Goal: Task Accomplishment & Management: Complete application form

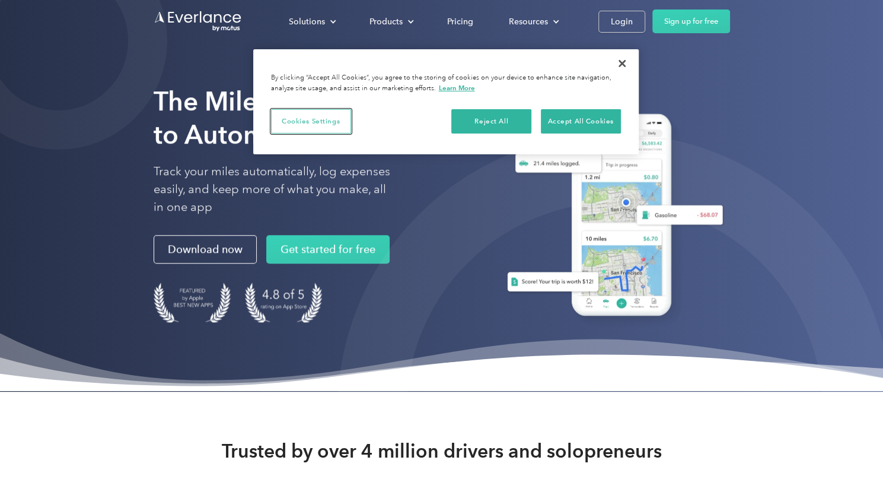
click at [317, 126] on button "Cookies Settings" at bounding box center [311, 121] width 80 height 25
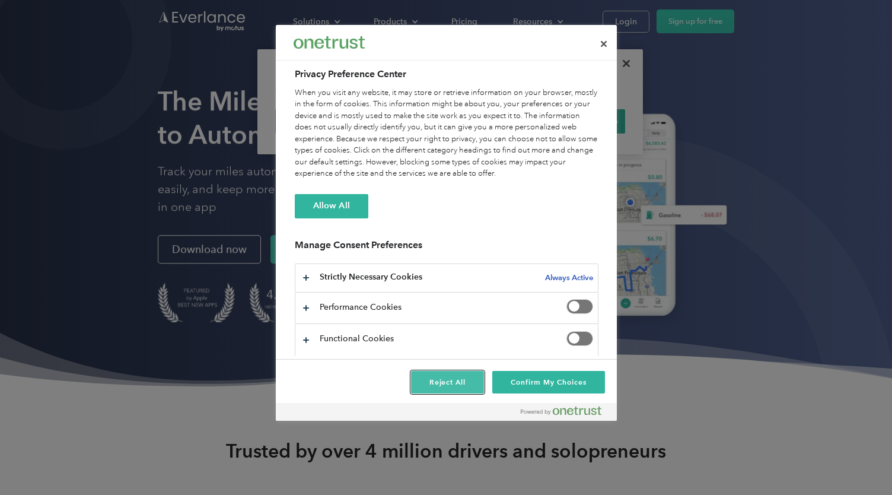
click at [451, 381] on button "Reject All" at bounding box center [448, 382] width 74 height 23
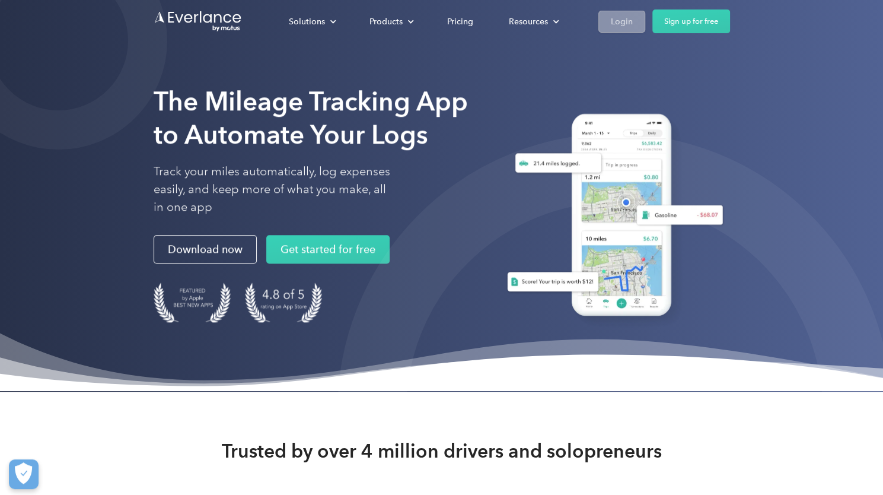
click at [616, 25] on div "Login" at bounding box center [622, 21] width 22 height 15
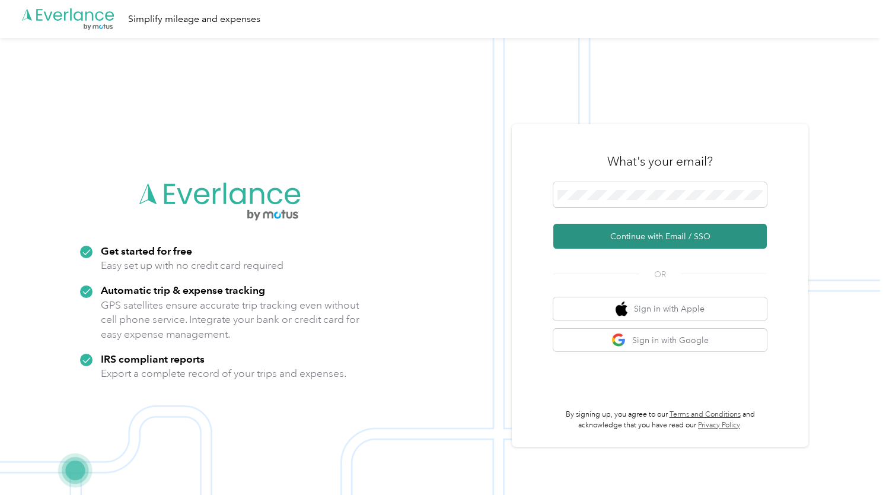
click at [662, 237] on button "Continue with Email / SSO" at bounding box center [660, 236] width 214 height 25
click at [665, 237] on button "Continue with Email / SSO" at bounding box center [660, 236] width 214 height 25
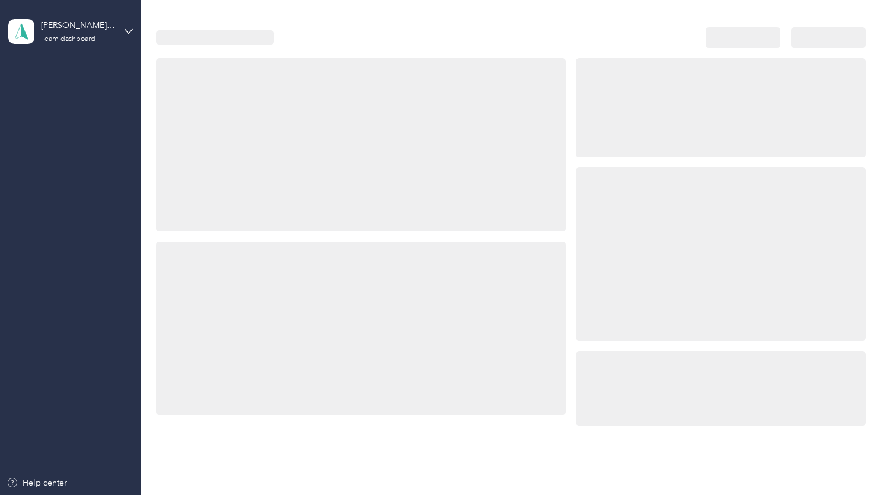
click at [676, 239] on div at bounding box center [720, 253] width 289 height 173
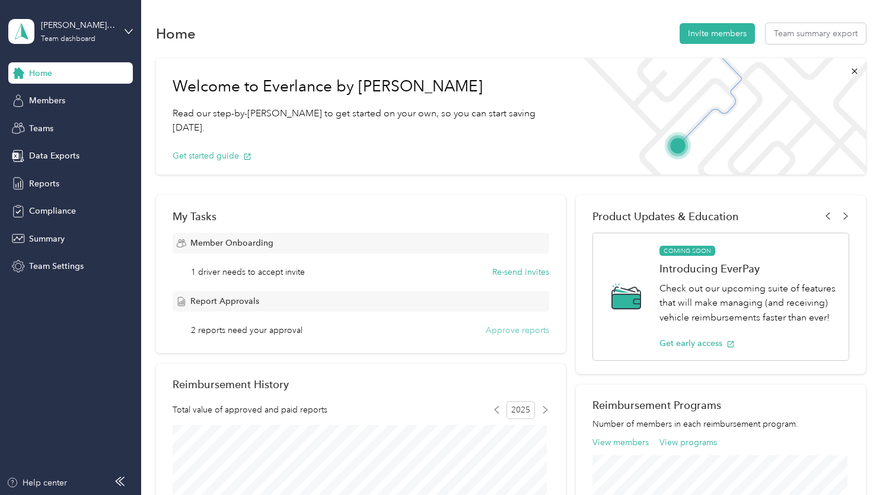
click at [520, 330] on button "Approve reports" at bounding box center [517, 330] width 63 height 12
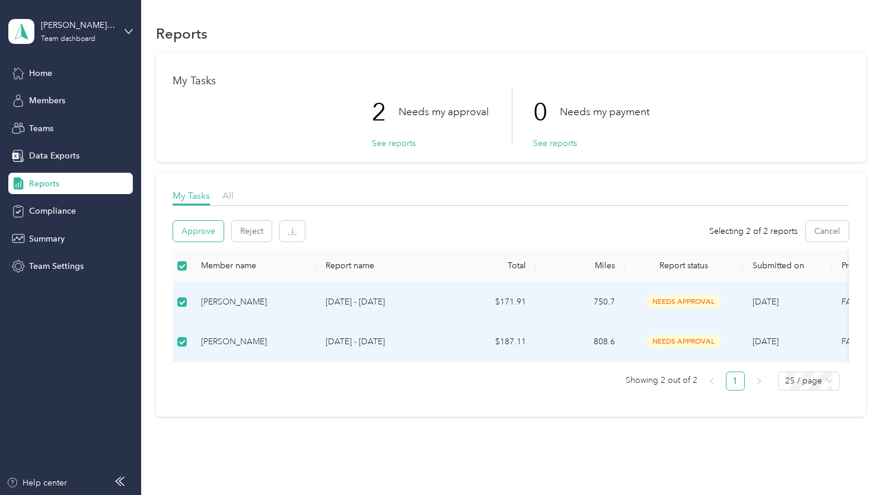
click at [200, 234] on button "Approve" at bounding box center [198, 231] width 50 height 21
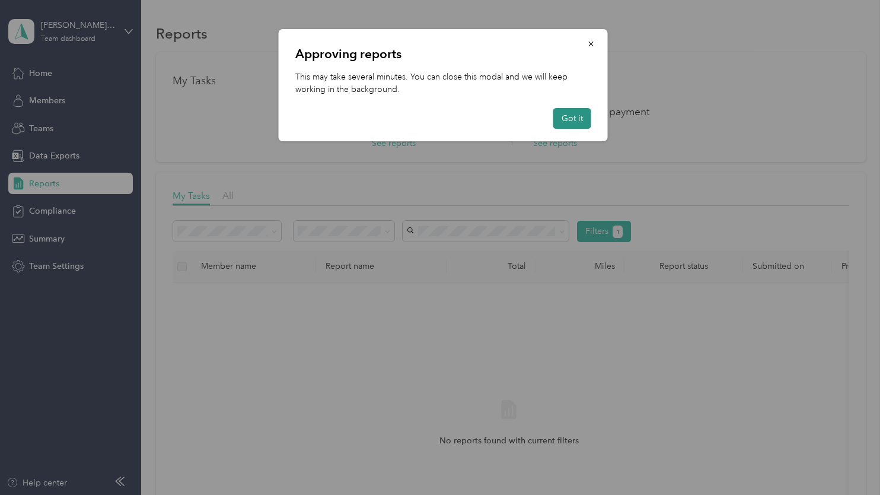
click at [575, 119] on button "Got it" at bounding box center [572, 118] width 38 height 21
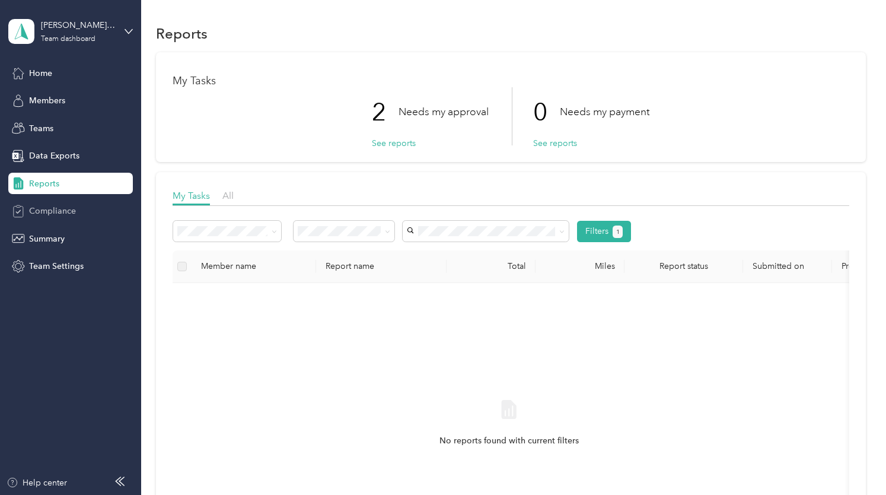
click at [56, 207] on span "Compliance" at bounding box center [52, 211] width 47 height 12
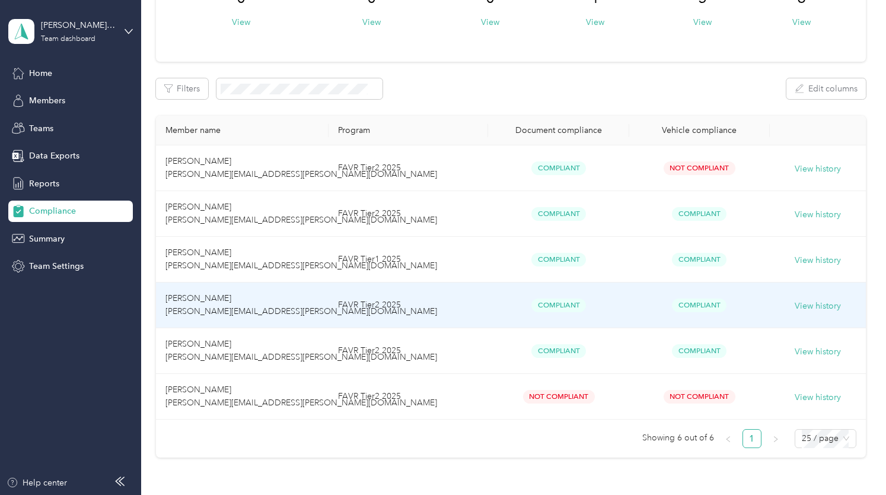
scroll to position [178, 0]
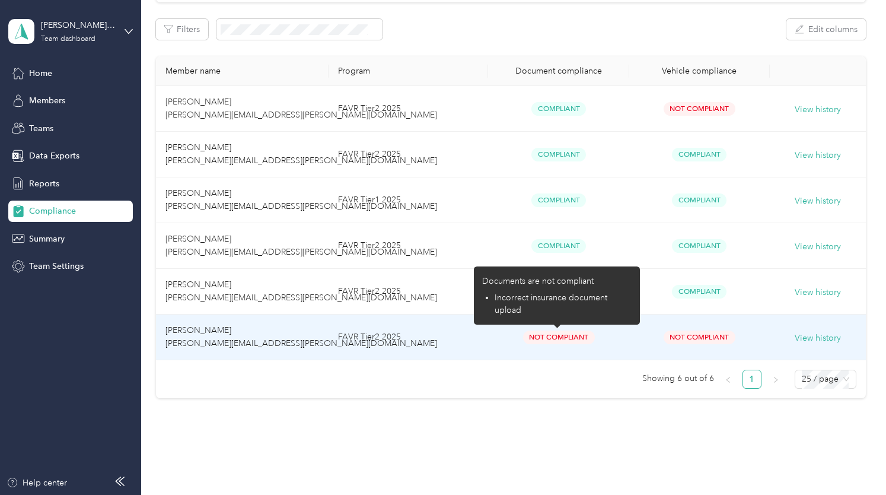
click at [557, 336] on span "Not Compliant" at bounding box center [559, 337] width 72 height 14
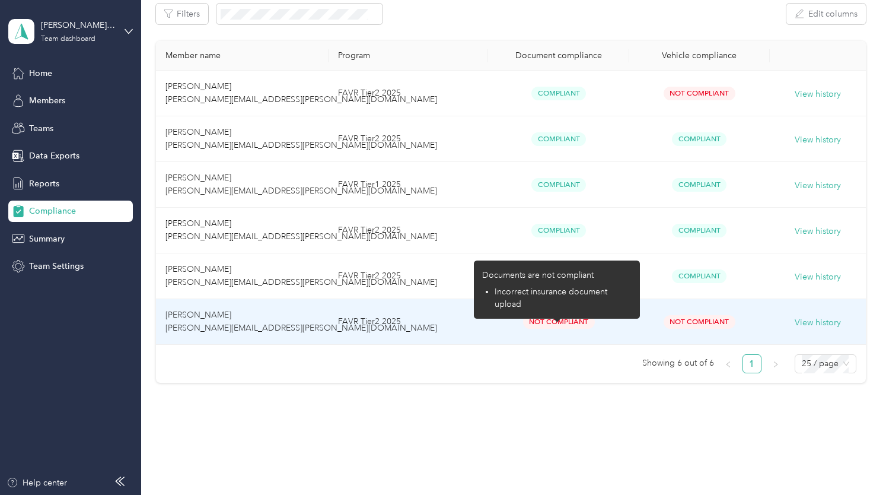
scroll to position [202, 0]
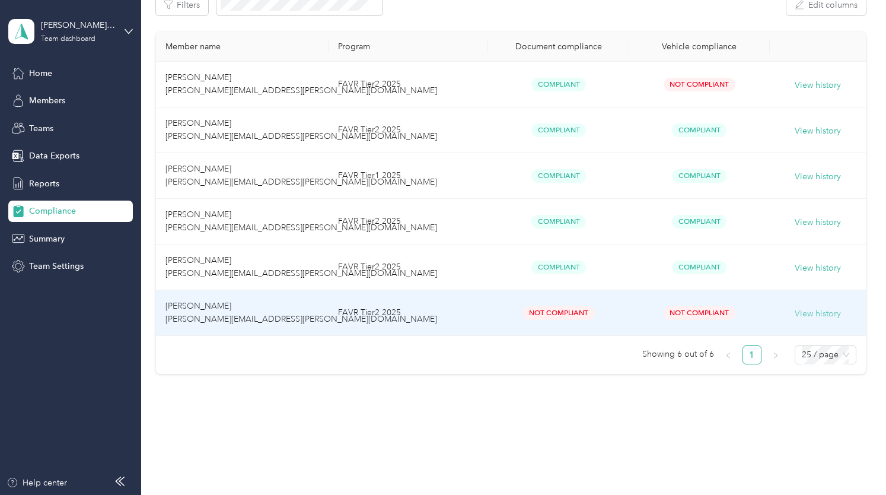
click at [810, 311] on button "View history" at bounding box center [818, 313] width 46 height 13
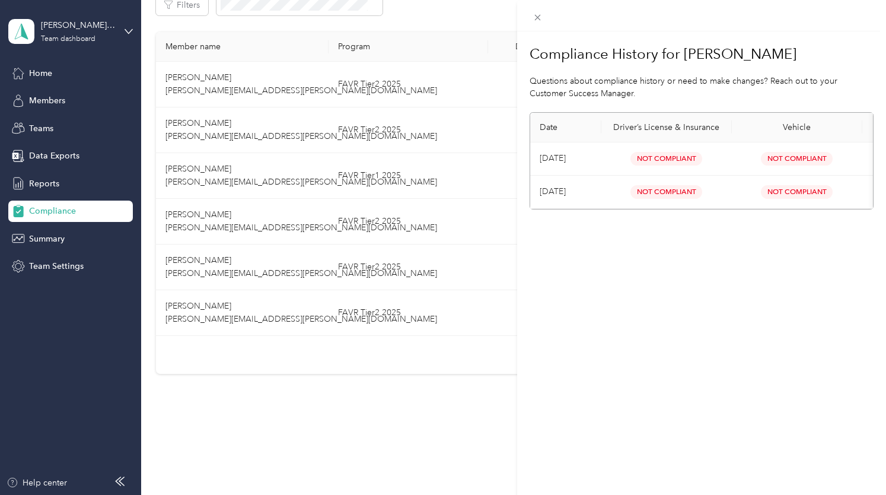
click at [667, 156] on span "Not Compliant" at bounding box center [666, 159] width 72 height 14
click at [667, 155] on span "Not Compliant" at bounding box center [666, 159] width 72 height 14
click at [667, 154] on span "Not Compliant" at bounding box center [666, 159] width 72 height 14
click at [24, 36] on div "Compliance History for [PERSON_NAME] Questions about compliance history or need…" at bounding box center [443, 247] width 886 height 495
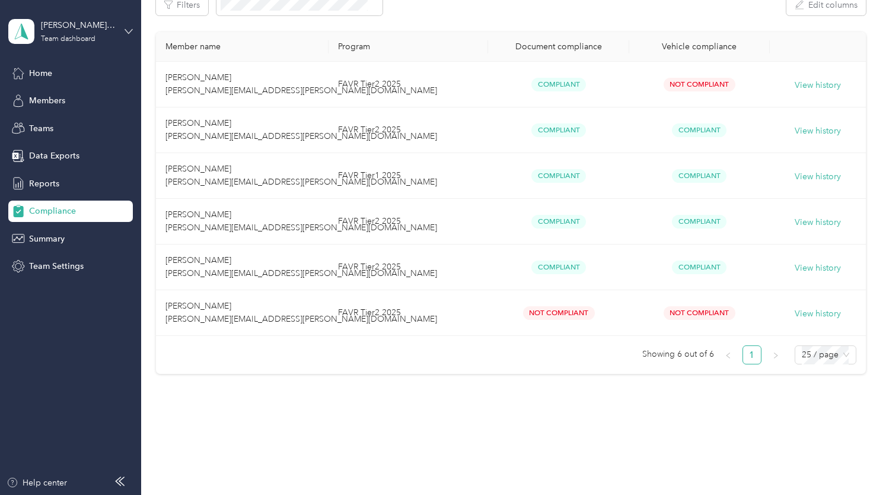
click at [132, 30] on icon at bounding box center [129, 31] width 8 height 8
click at [79, 128] on div "Personal dashboard" at bounding box center [200, 123] width 367 height 21
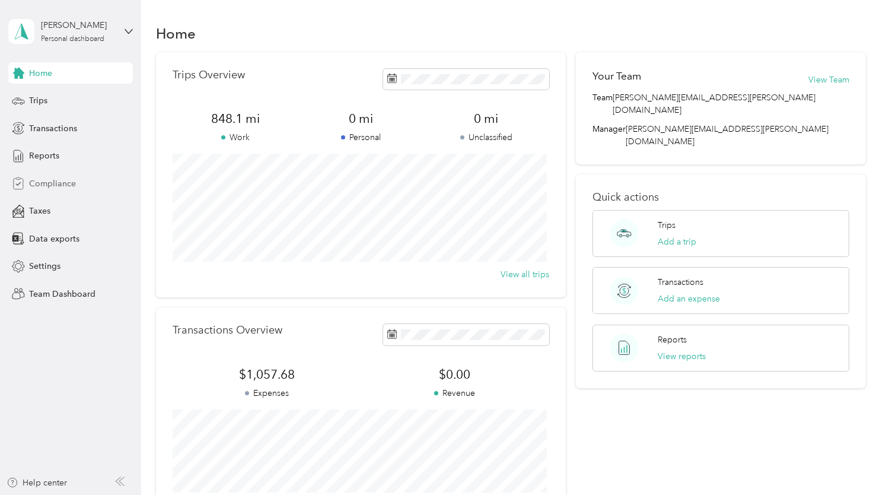
click at [58, 184] on span "Compliance" at bounding box center [52, 183] width 47 height 12
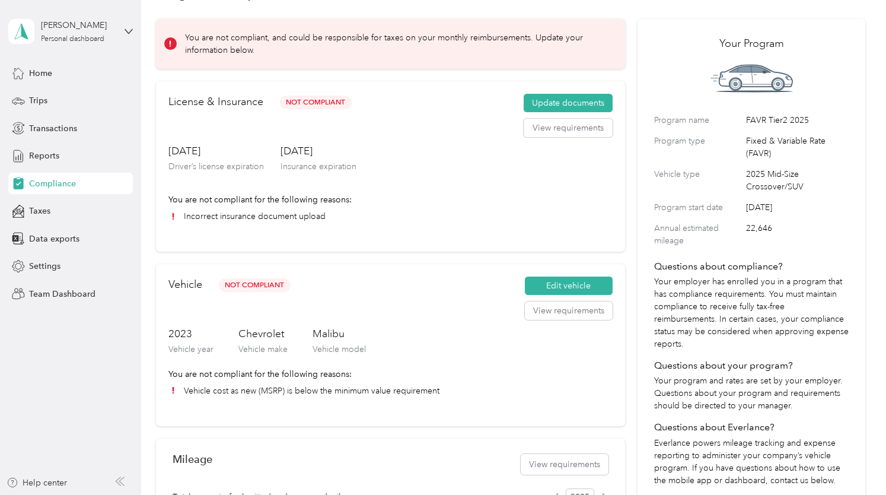
scroll to position [59, 0]
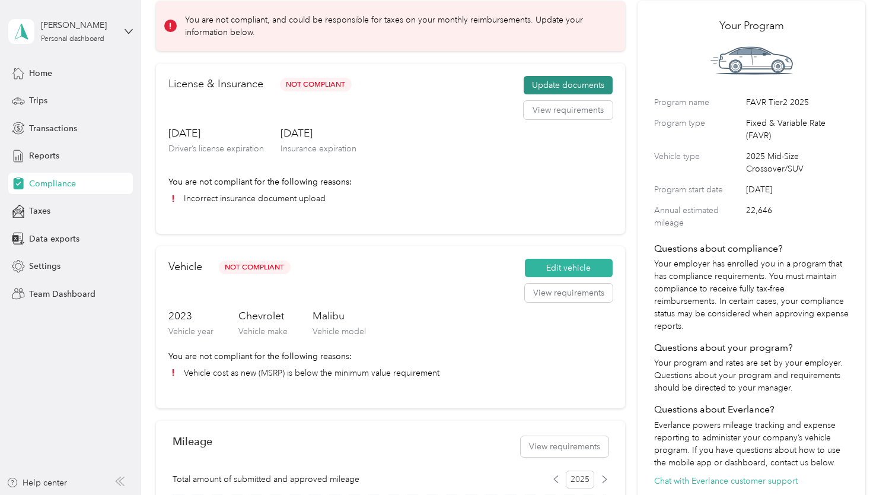
click at [553, 90] on button "Update documents" at bounding box center [568, 85] width 89 height 19
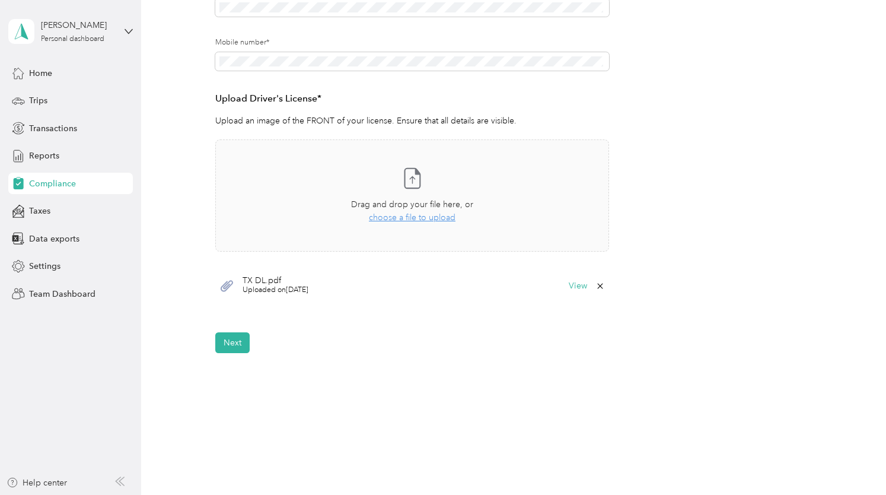
scroll to position [282, 0]
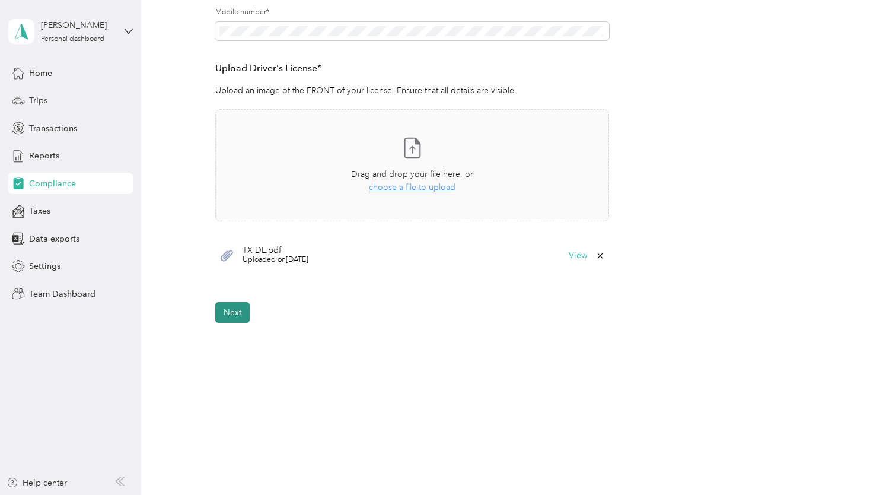
click at [230, 312] on button "Next" at bounding box center [232, 312] width 34 height 21
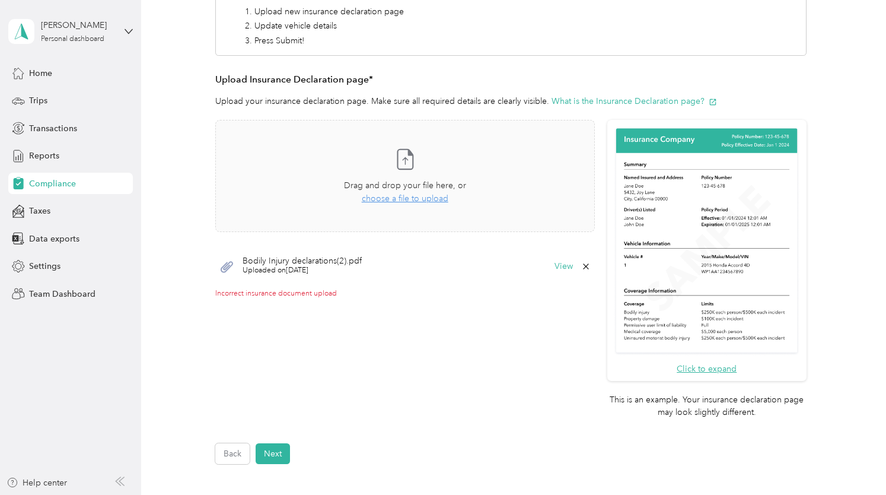
scroll to position [168, 0]
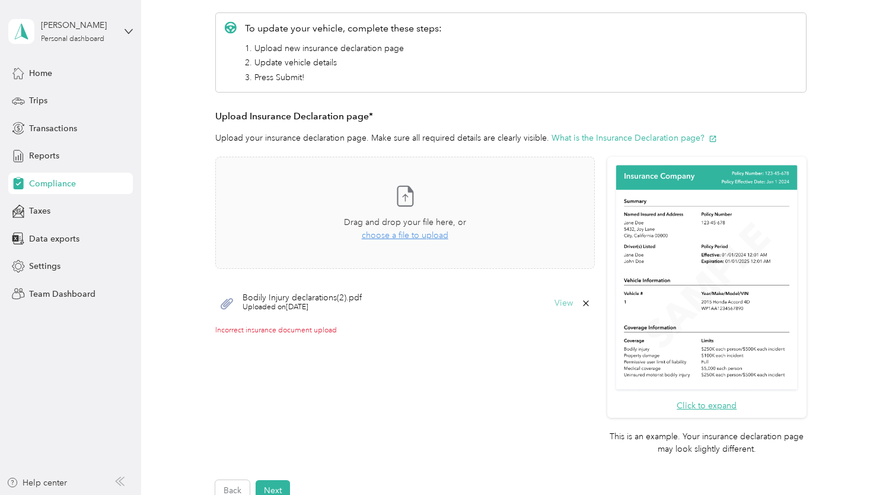
click at [558, 304] on button "View" at bounding box center [564, 303] width 18 height 8
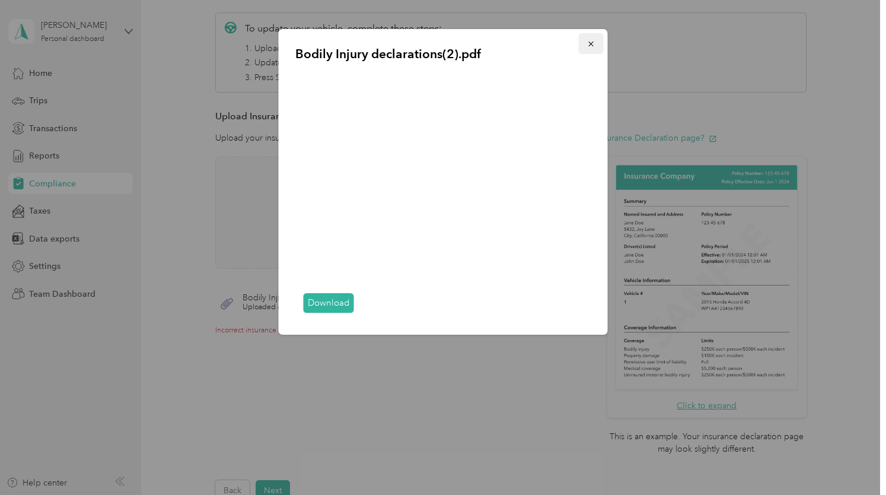
click at [591, 47] on icon "button" at bounding box center [591, 44] width 8 height 8
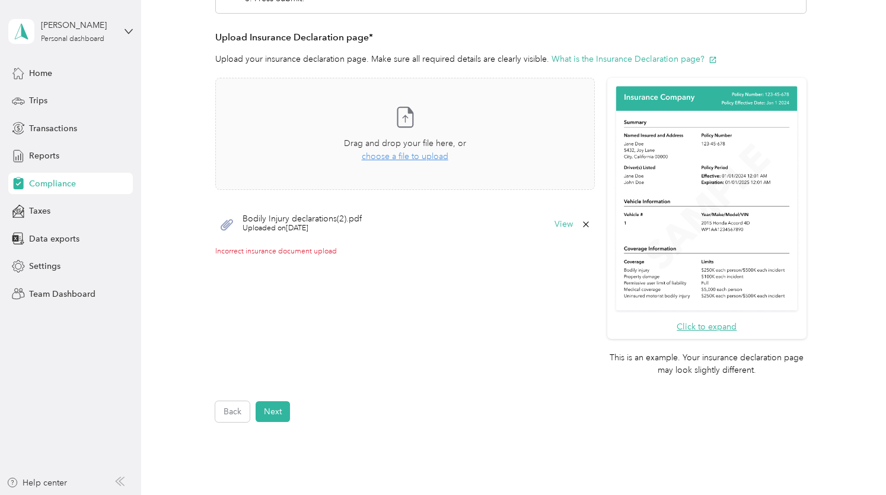
scroll to position [287, 0]
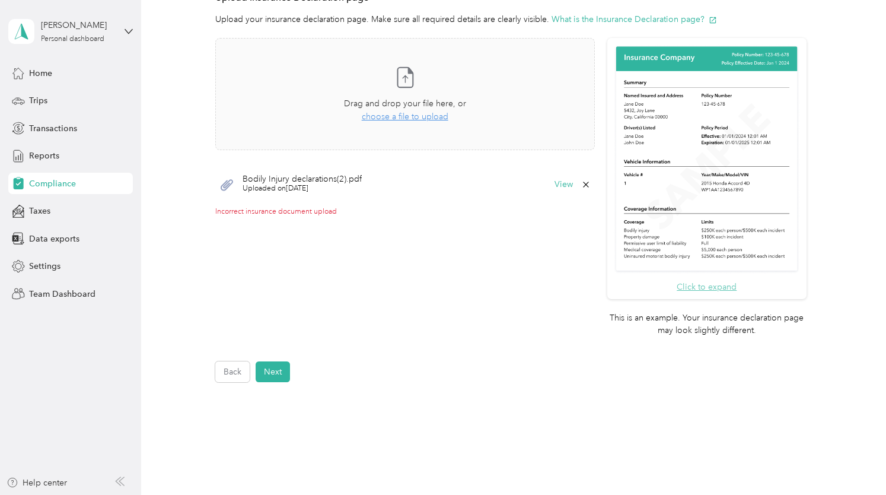
click at [697, 286] on button "Click to expand" at bounding box center [707, 287] width 60 height 12
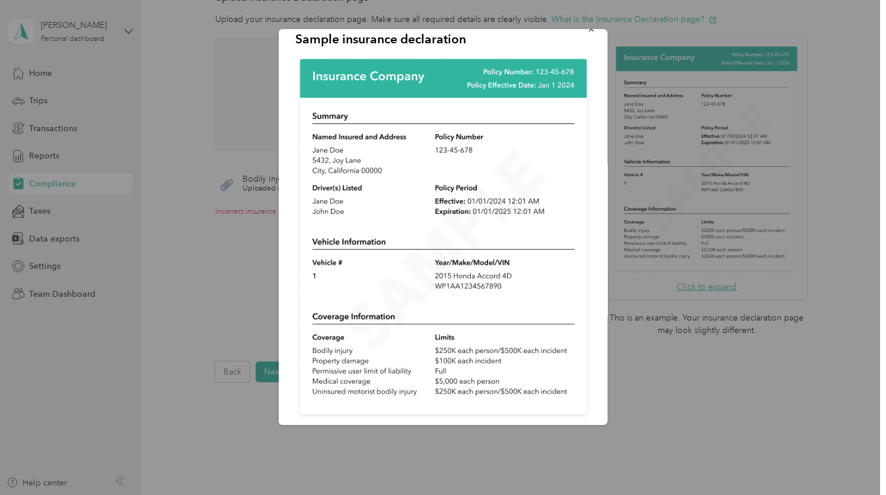
scroll to position [0, 0]
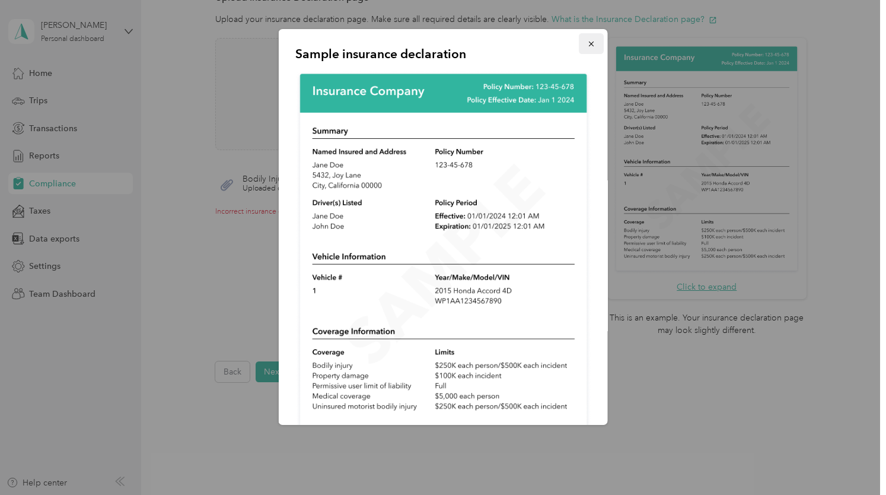
click at [587, 40] on icon "button" at bounding box center [591, 44] width 8 height 8
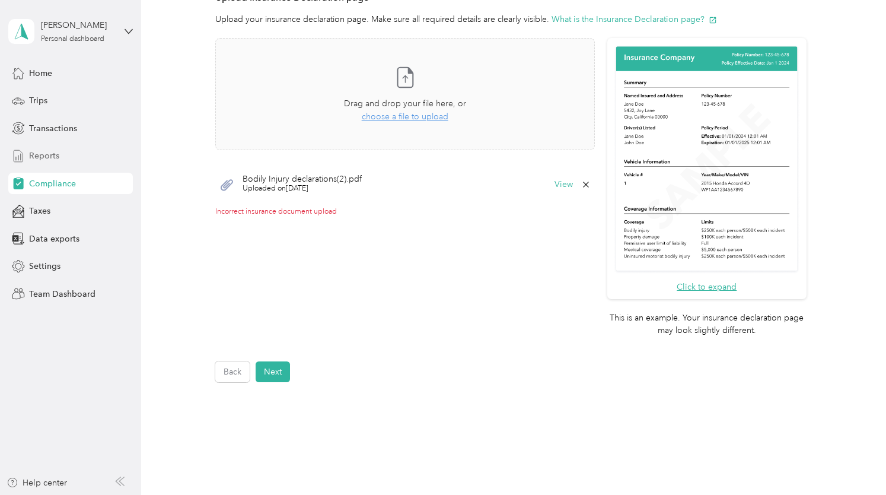
click at [50, 155] on span "Reports" at bounding box center [44, 155] width 30 height 12
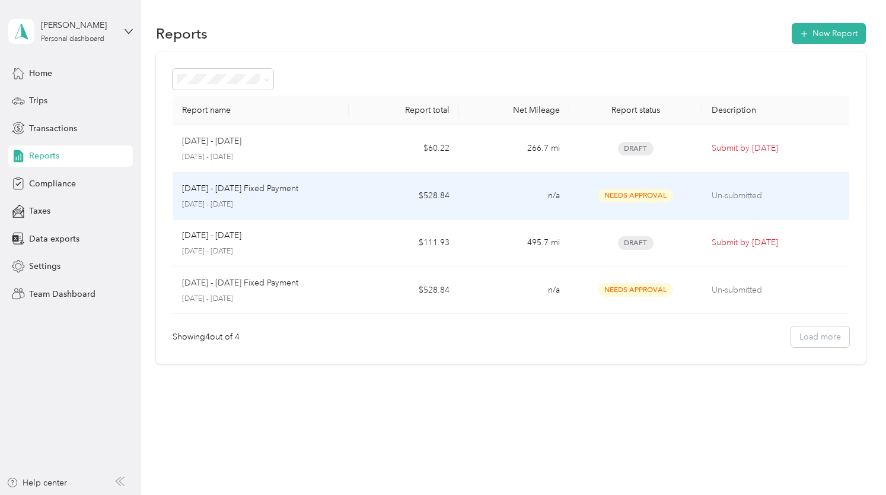
click at [248, 201] on p "[DATE] - [DATE]" at bounding box center [261, 204] width 158 height 11
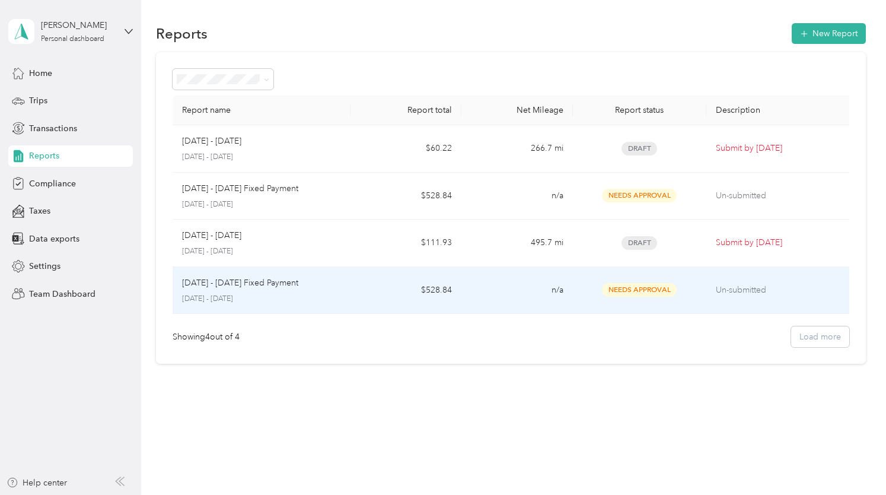
click at [281, 288] on div "[DATE] - [DATE] Fixed Payment [DATE] - [DATE]" at bounding box center [261, 290] width 159 height 28
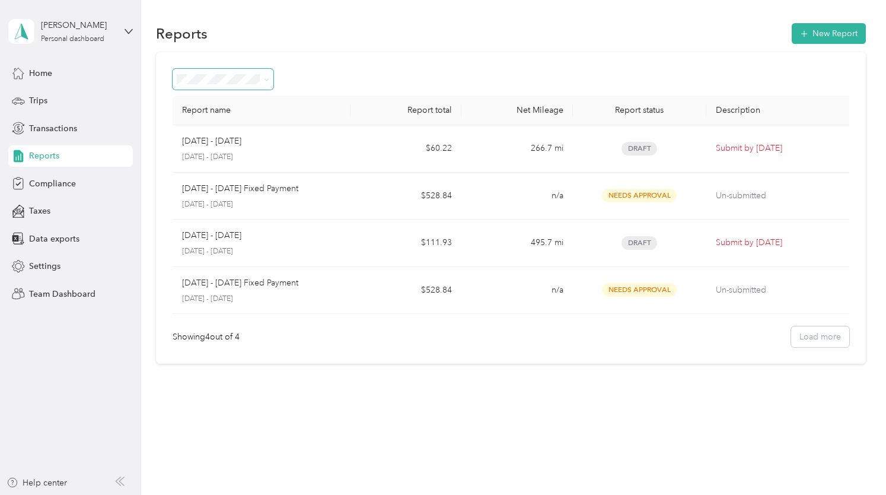
click at [267, 78] on icon at bounding box center [266, 79] width 5 height 5
click at [224, 144] on li "Needs approval" at bounding box center [223, 140] width 101 height 21
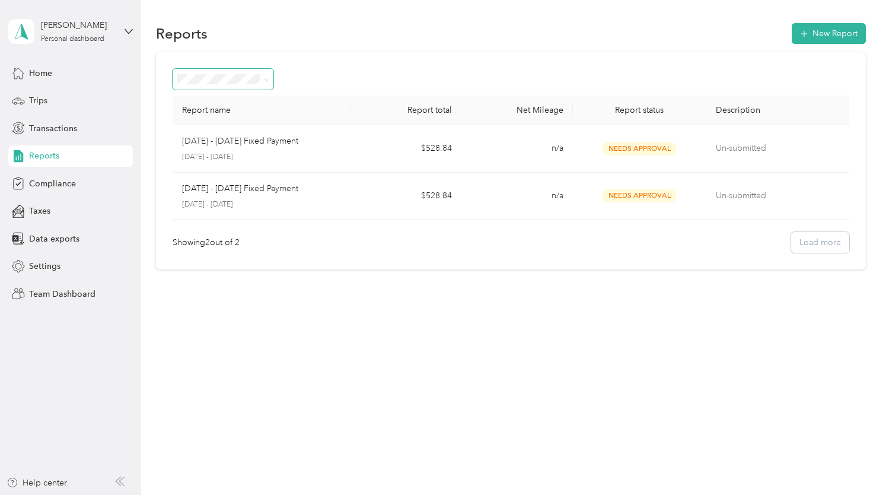
click at [266, 79] on icon at bounding box center [266, 79] width 5 height 5
drag, startPoint x: 217, startPoint y: 105, endPoint x: 225, endPoint y: 120, distance: 17.0
click at [217, 104] on li "All Reports" at bounding box center [223, 97] width 101 height 21
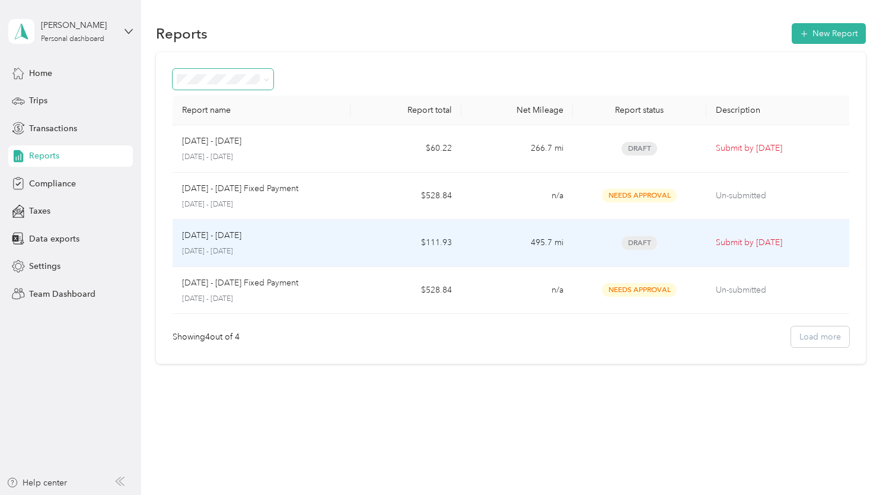
click at [645, 241] on span "Draft" at bounding box center [640, 243] width 36 height 14
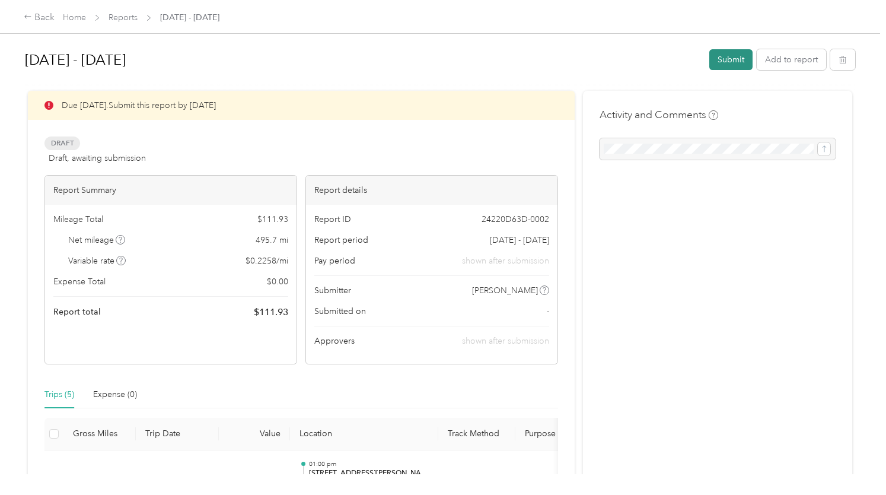
click at [727, 62] on button "Submit" at bounding box center [730, 59] width 43 height 21
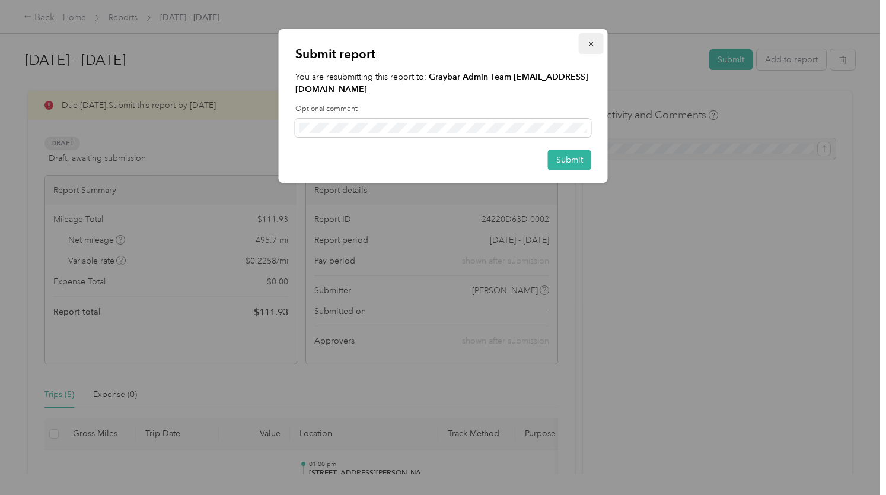
click at [592, 46] on icon "button" at bounding box center [590, 44] width 5 height 5
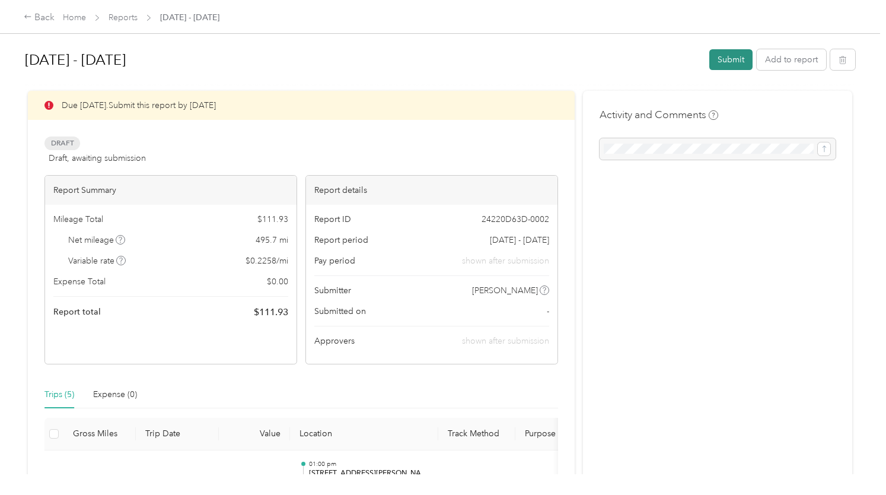
click at [724, 64] on button "Submit" at bounding box center [730, 59] width 43 height 21
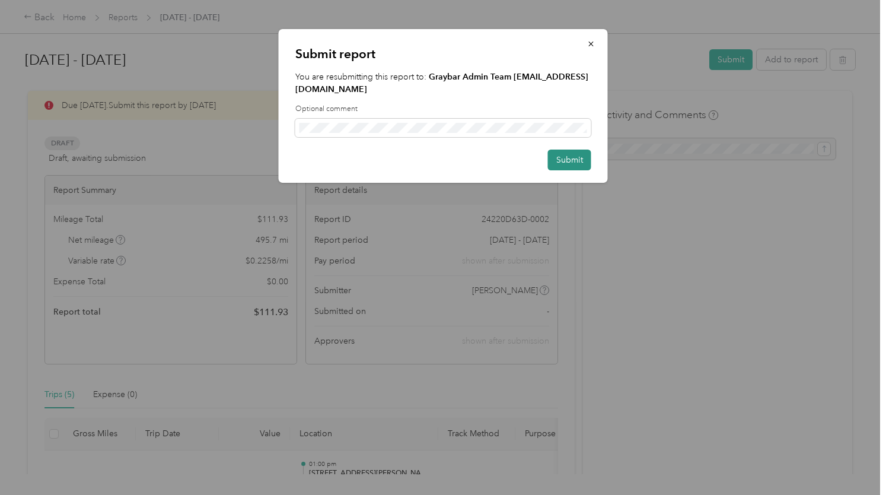
click at [568, 149] on button "Submit" at bounding box center [569, 159] width 43 height 21
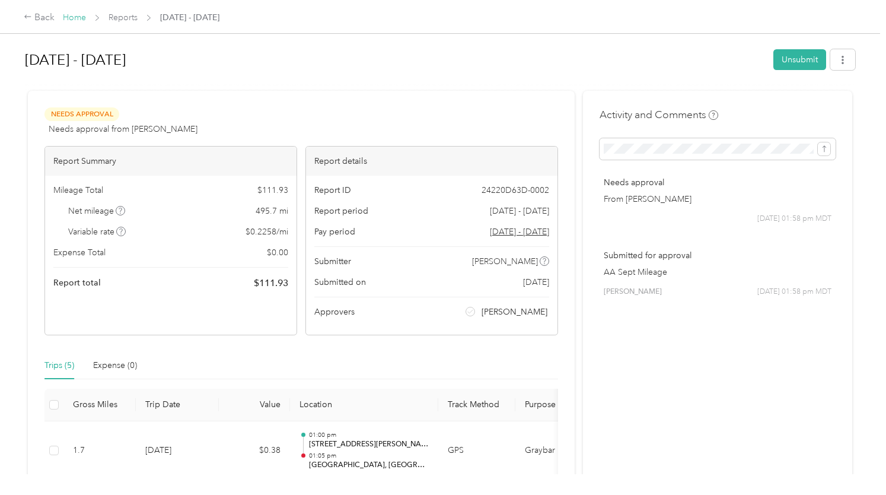
click at [76, 19] on link "Home" at bounding box center [74, 17] width 23 height 10
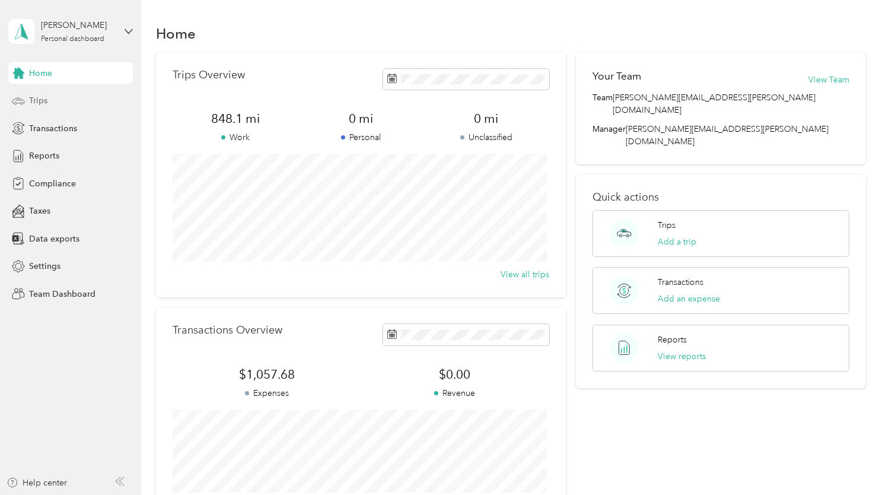
click at [39, 98] on span "Trips" at bounding box center [38, 100] width 18 height 12
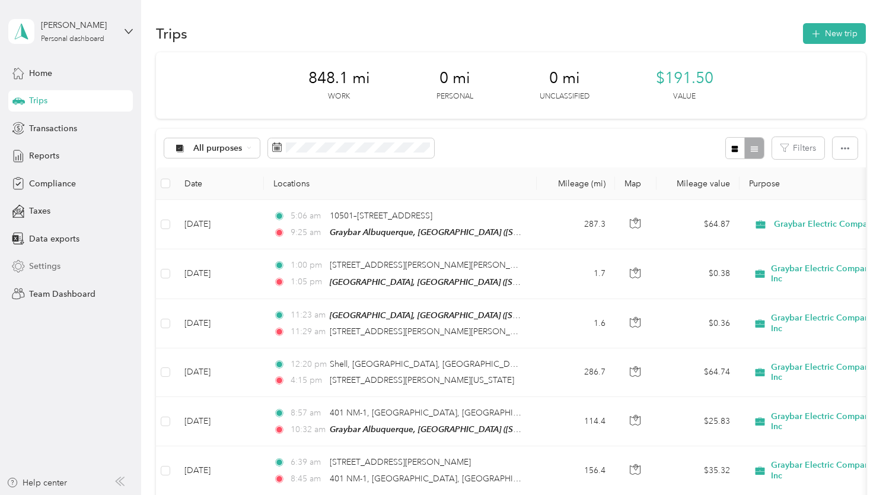
click at [48, 266] on span "Settings" at bounding box center [44, 266] width 31 height 12
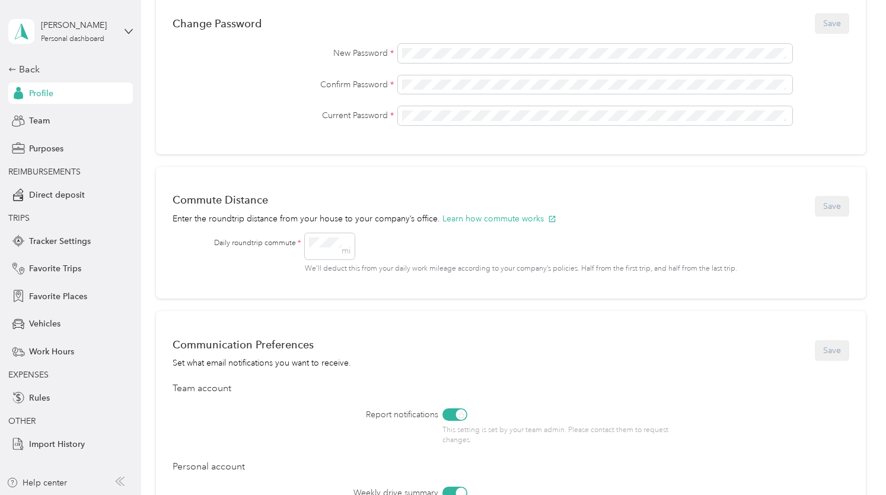
scroll to position [356, 0]
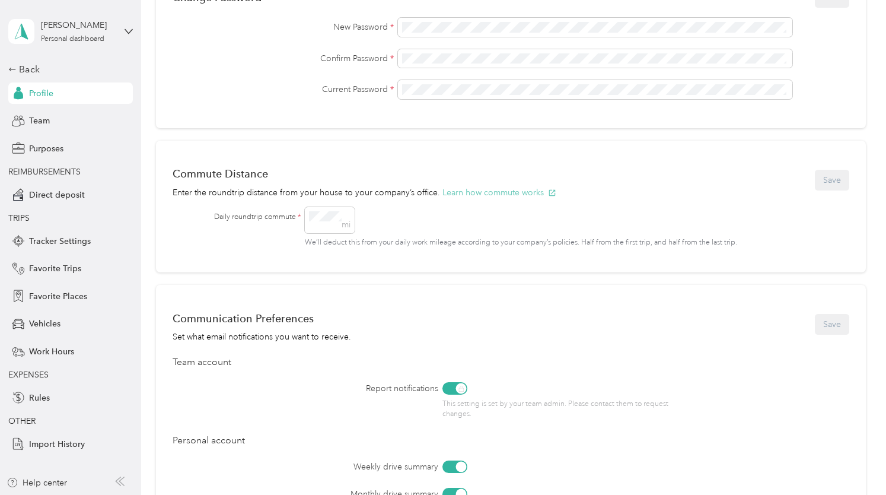
click at [488, 191] on button "Learn how commute works" at bounding box center [499, 192] width 114 height 12
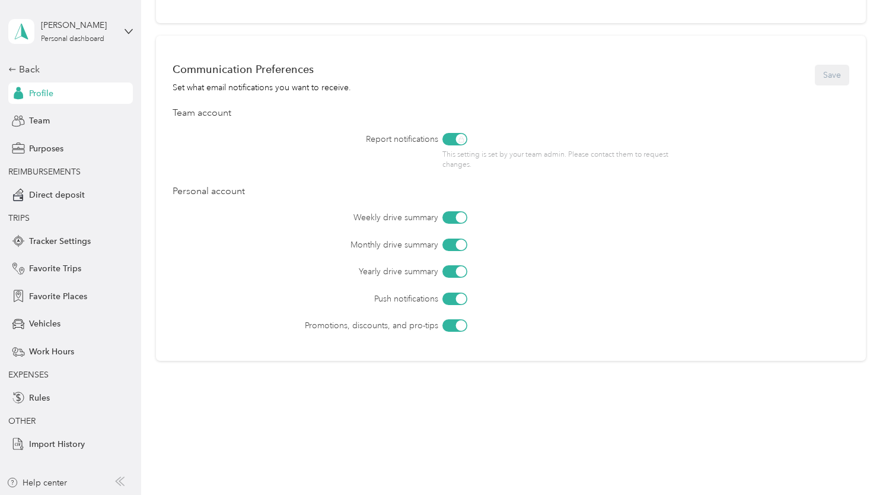
scroll to position [606, 0]
click at [12, 71] on icon at bounding box center [12, 69] width 8 height 8
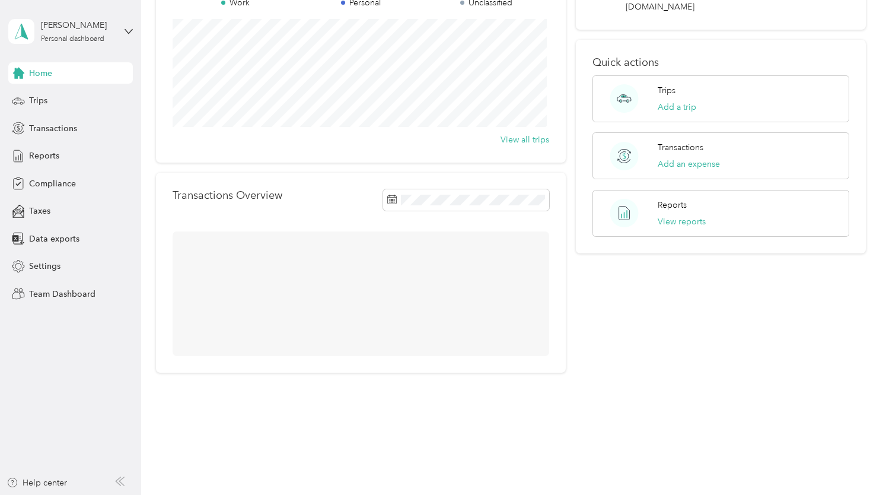
scroll to position [156, 0]
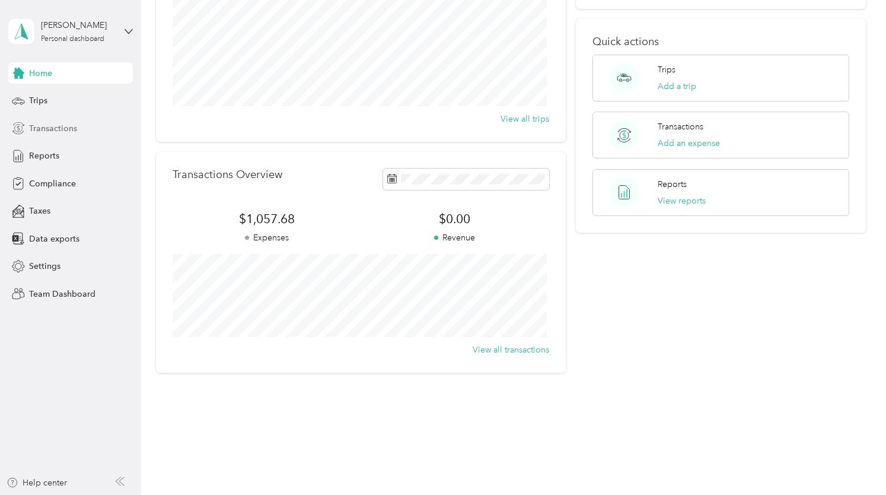
click at [46, 126] on span "Transactions" at bounding box center [53, 128] width 48 height 12
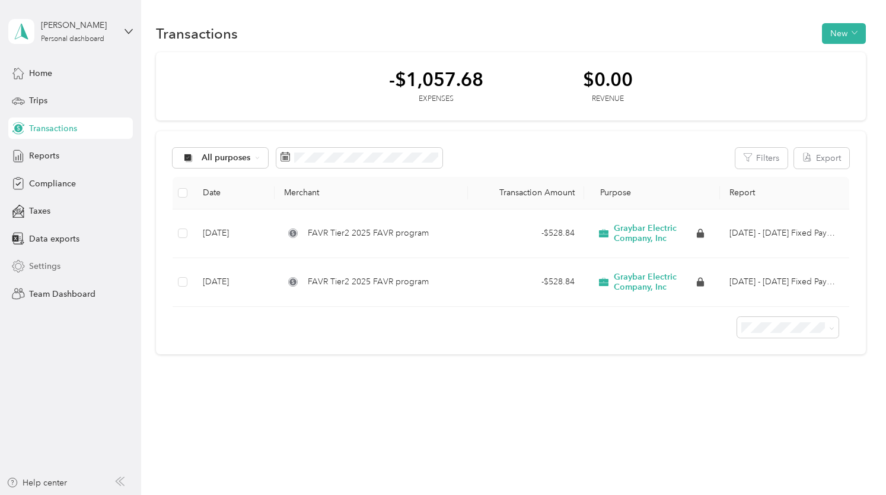
click at [56, 265] on span "Settings" at bounding box center [44, 266] width 31 height 12
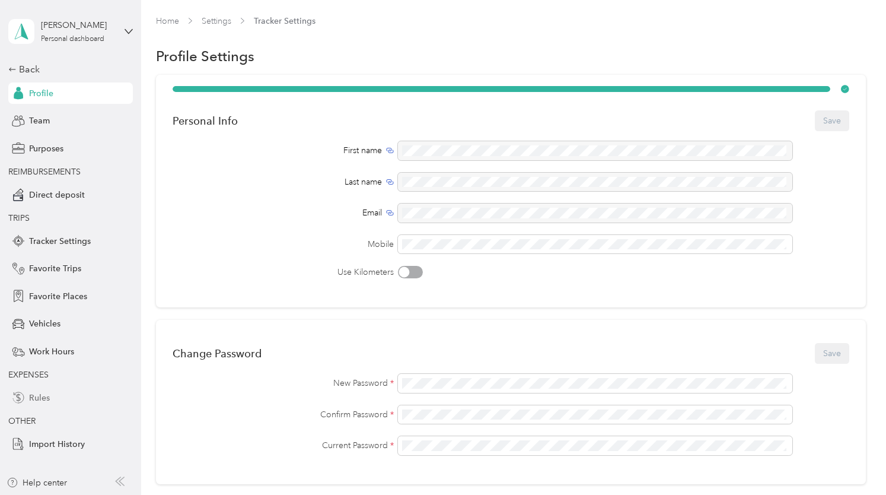
click at [43, 397] on span "Rules" at bounding box center [39, 397] width 21 height 12
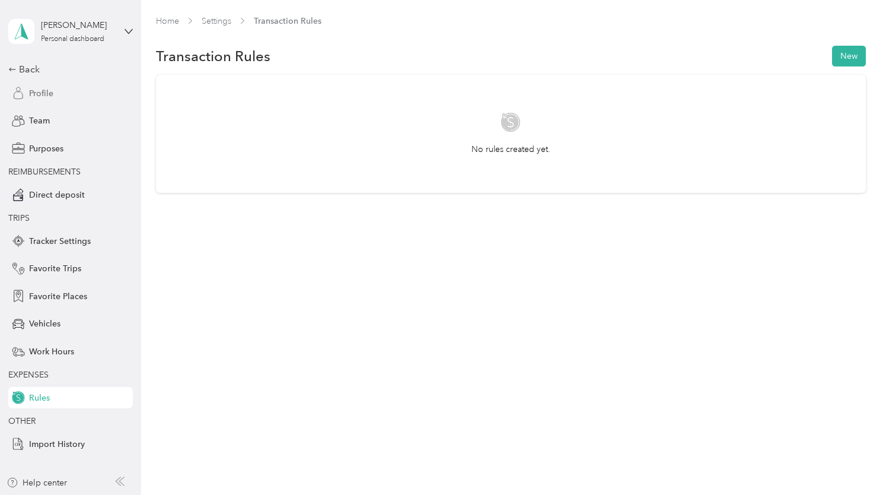
click at [43, 95] on span "Profile" at bounding box center [41, 93] width 24 height 12
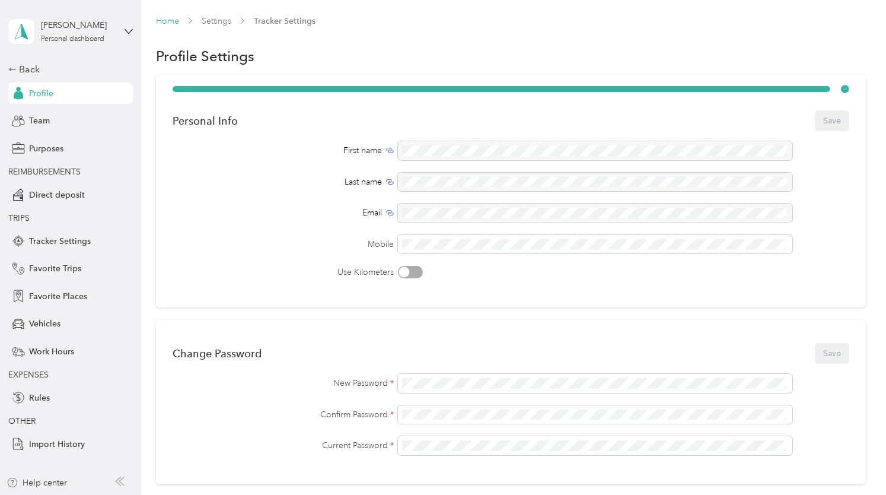
click at [169, 20] on link "Home" at bounding box center [167, 21] width 23 height 10
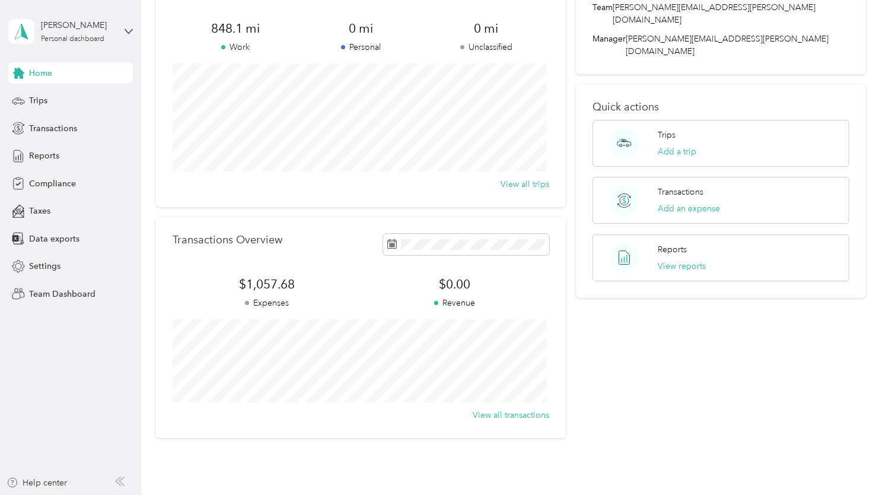
scroll to position [156, 0]
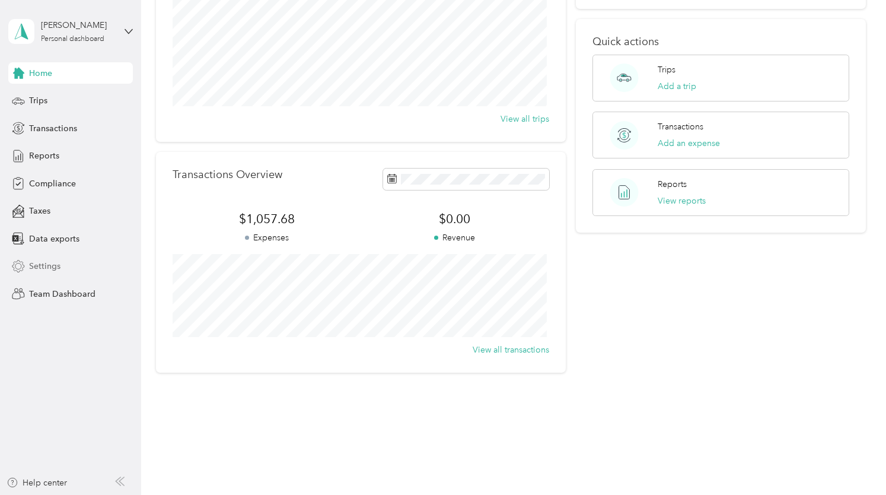
click at [42, 266] on span "Settings" at bounding box center [44, 266] width 31 height 12
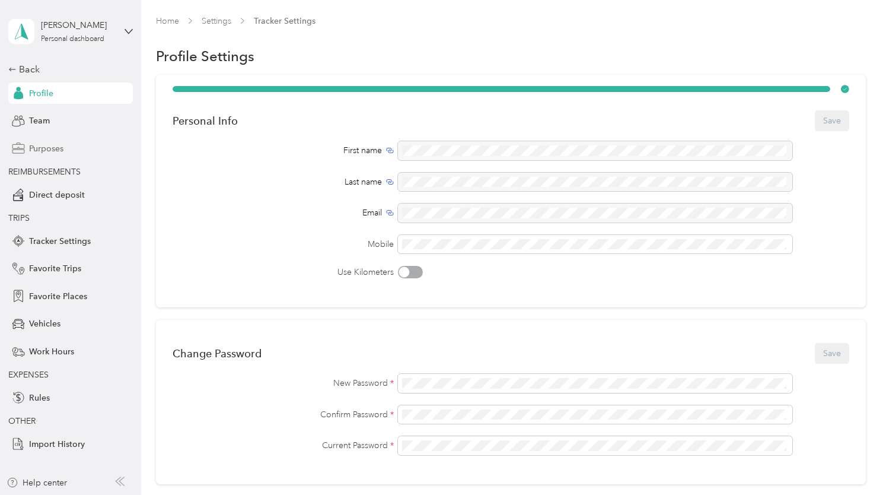
click at [56, 149] on span "Purposes" at bounding box center [46, 148] width 34 height 12
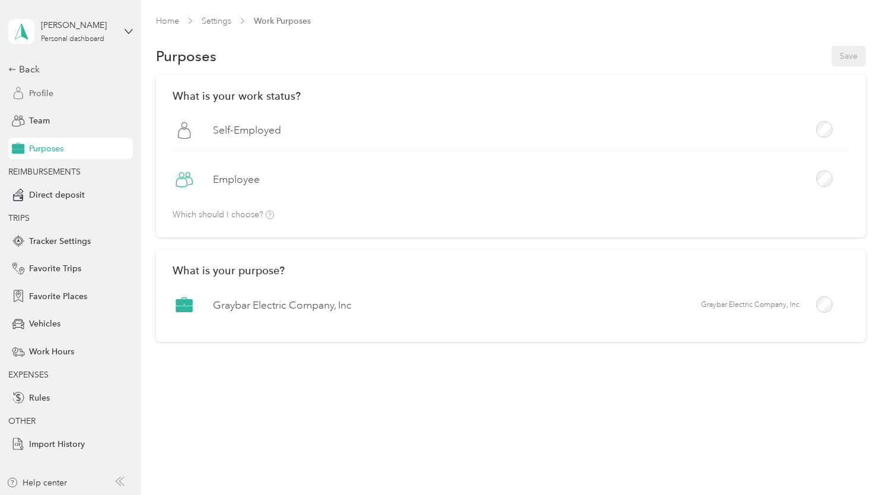
click at [46, 92] on span "Profile" at bounding box center [41, 93] width 24 height 12
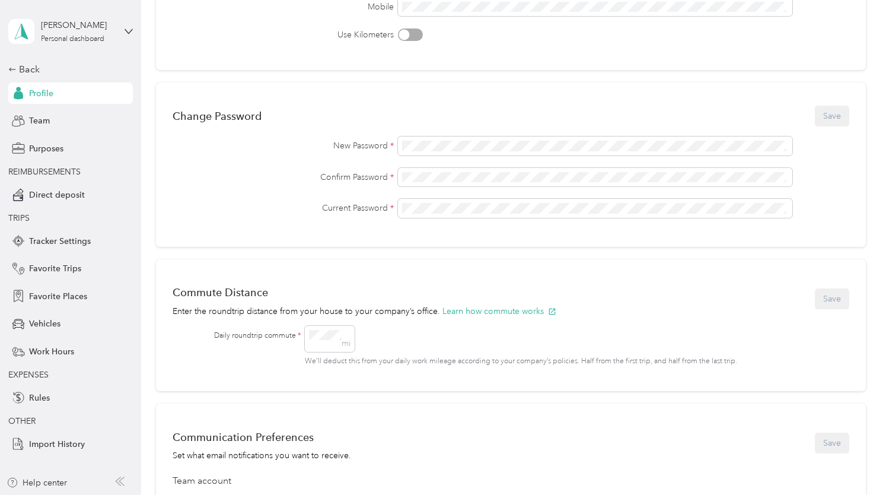
scroll to position [297, 0]
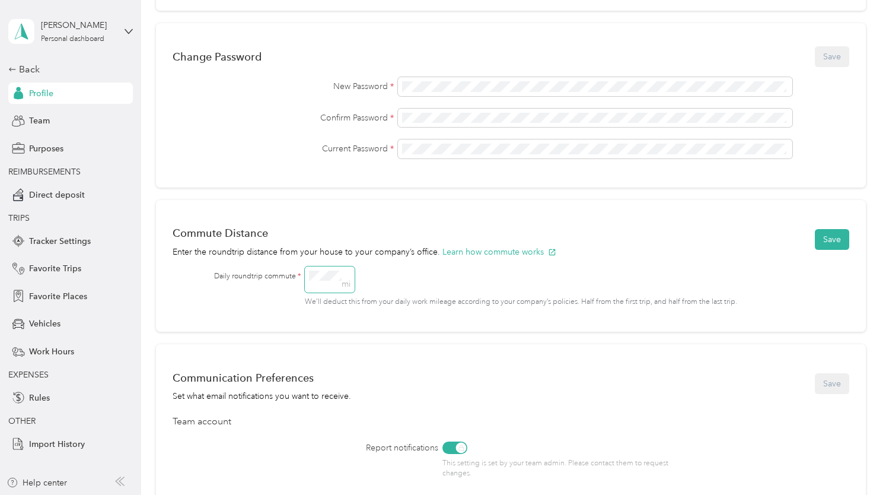
click at [281, 278] on div "Daily roundtrip commute * mi We’ll deduct this from your daily work mileage acc…" at bounding box center [521, 286] width 614 height 41
click at [826, 240] on button "Save" at bounding box center [832, 239] width 34 height 21
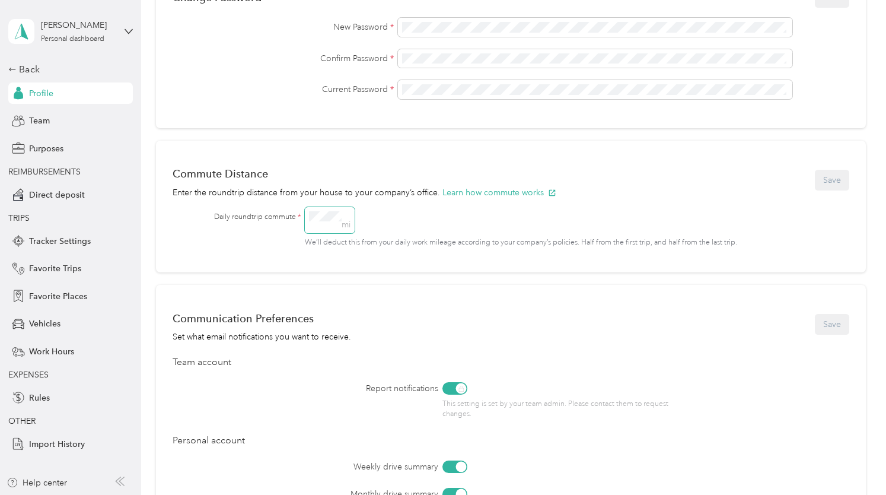
click at [302, 216] on div "Daily roundtrip commute * mi We’ll deduct this from your daily work mileage acc…" at bounding box center [521, 227] width 614 height 41
click at [834, 180] on button "Save" at bounding box center [832, 180] width 34 height 21
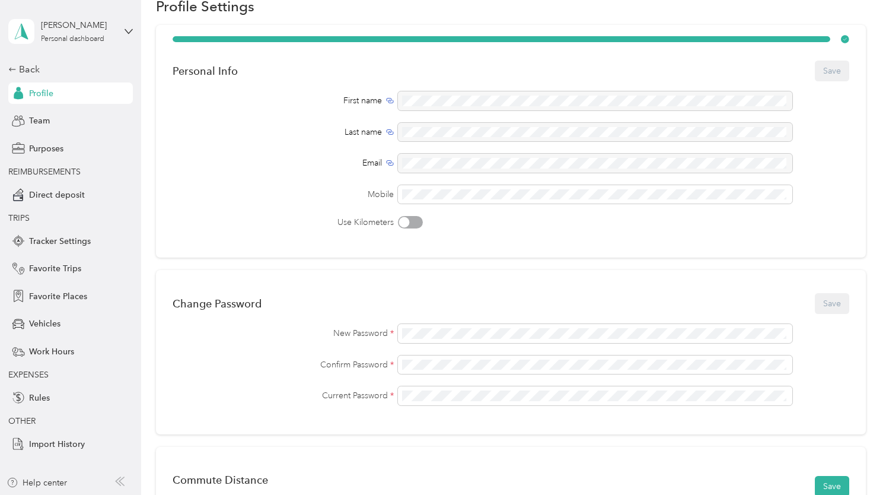
scroll to position [0, 0]
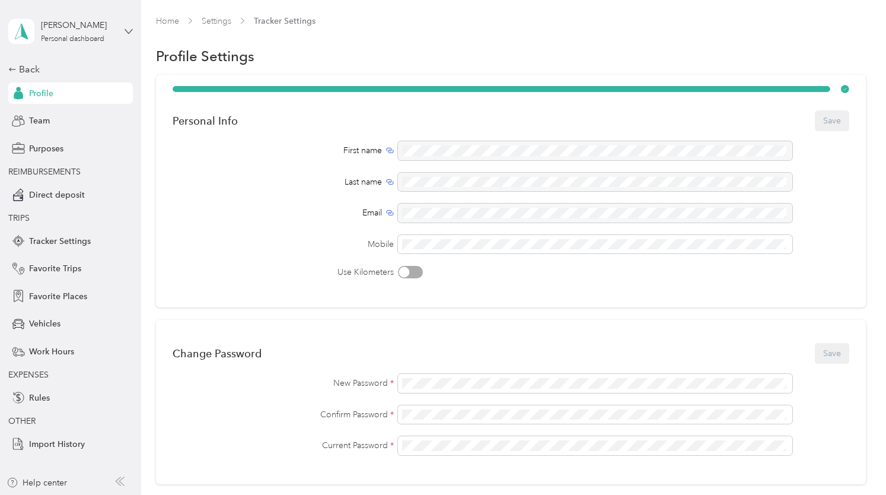
click at [130, 30] on icon at bounding box center [129, 31] width 8 height 8
click at [52, 95] on div "Team dashboard" at bounding box center [50, 97] width 63 height 12
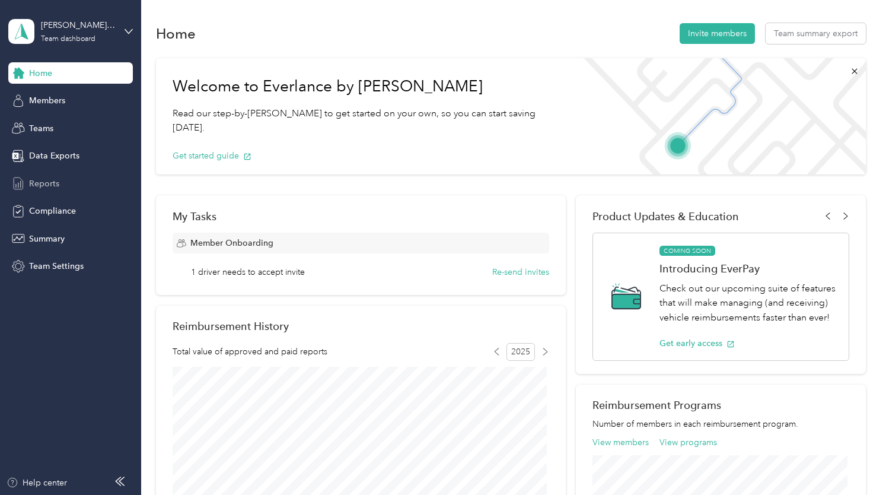
click at [42, 187] on span "Reports" at bounding box center [44, 183] width 30 height 12
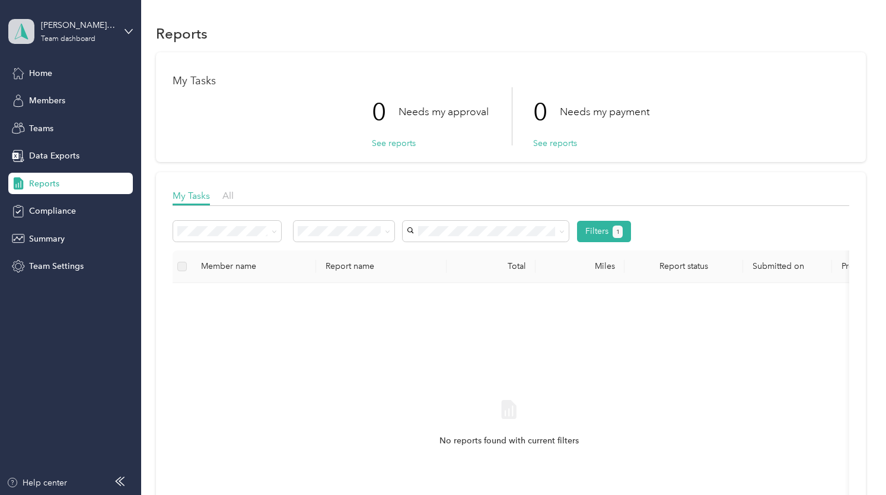
click at [23, 29] on polygon at bounding box center [24, 30] width 7 height 15
click at [56, 126] on div "Personal dashboard" at bounding box center [200, 120] width 367 height 21
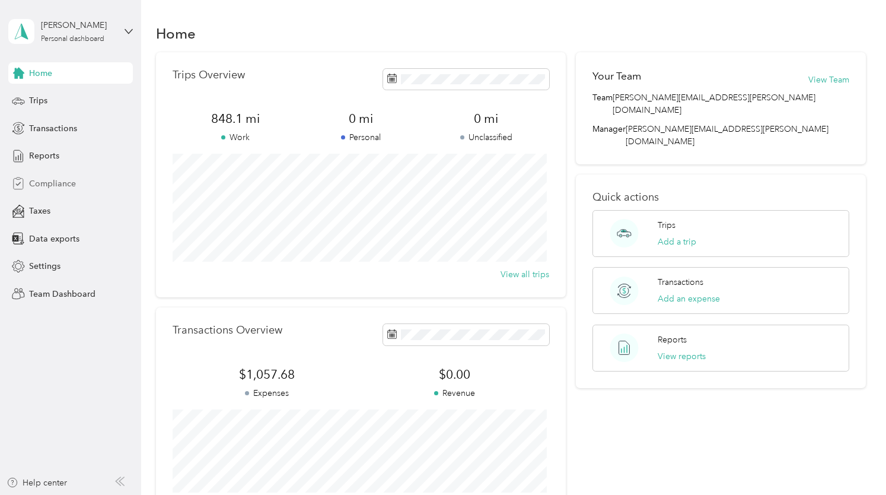
click at [31, 185] on span "Compliance" at bounding box center [52, 183] width 47 height 12
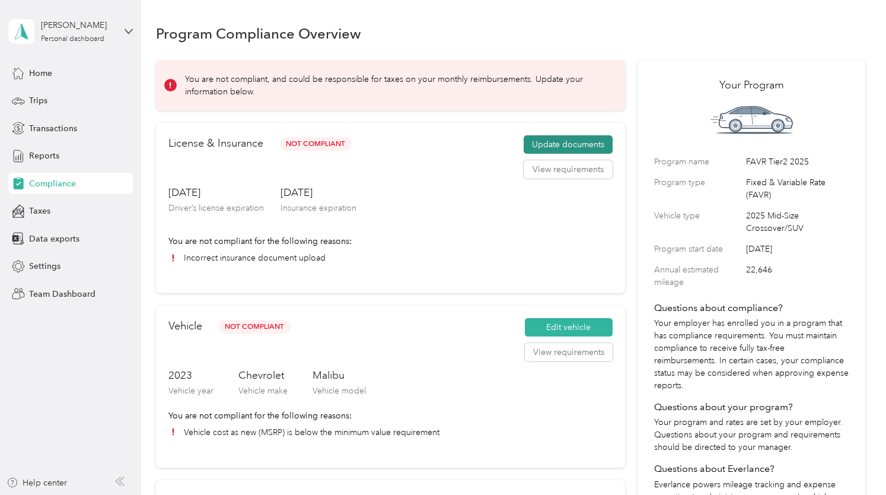
click at [555, 144] on button "Update documents" at bounding box center [568, 144] width 89 height 19
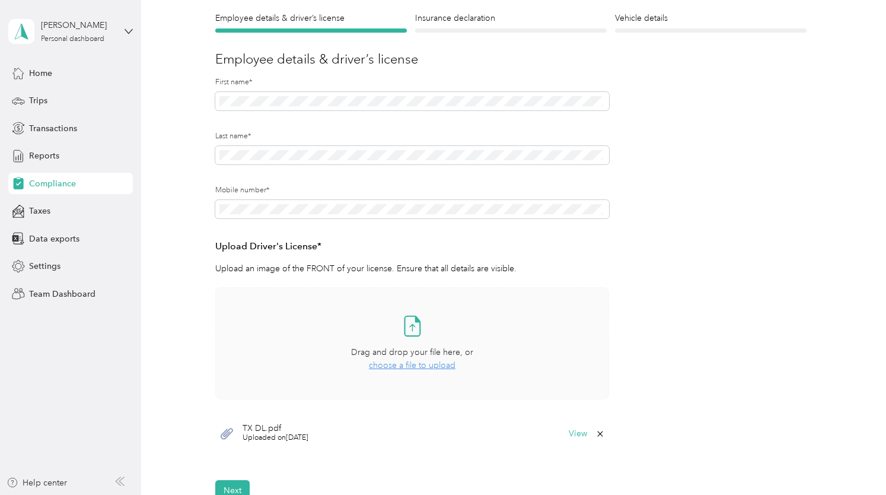
scroll to position [282, 0]
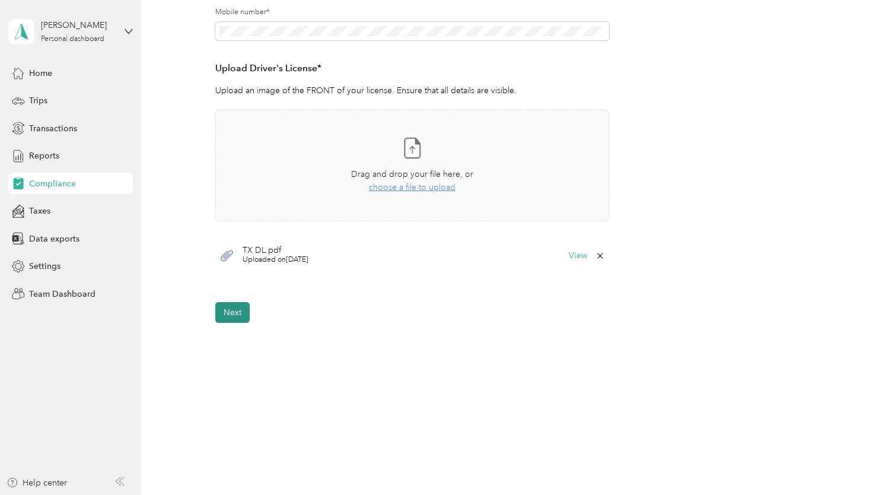
click at [243, 313] on button "Next" at bounding box center [232, 312] width 34 height 21
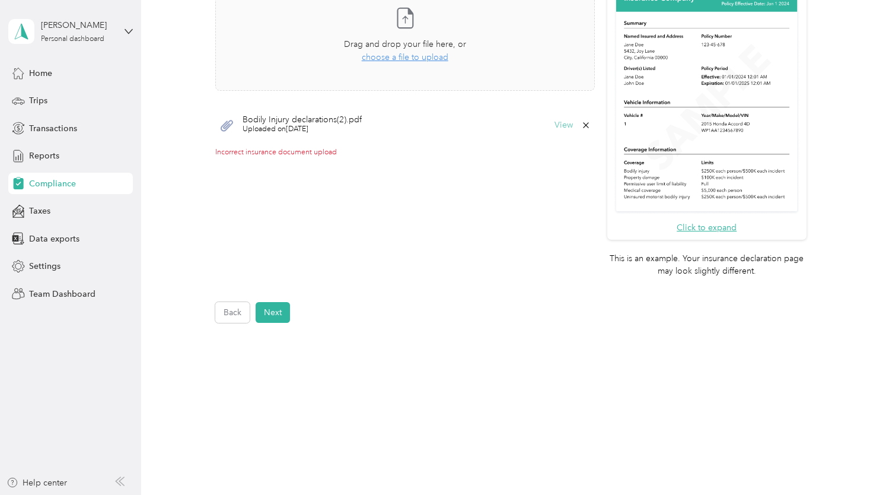
click at [559, 126] on button "View" at bounding box center [564, 125] width 18 height 8
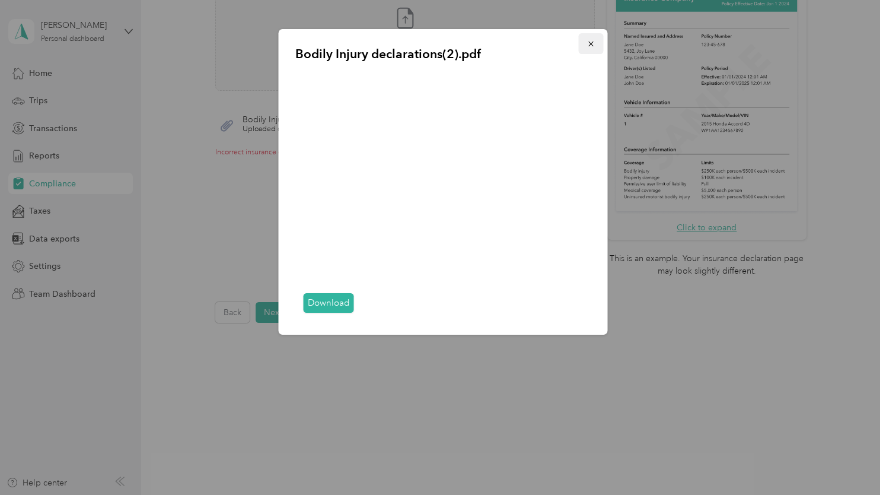
click at [590, 46] on icon "button" at bounding box center [591, 44] width 8 height 8
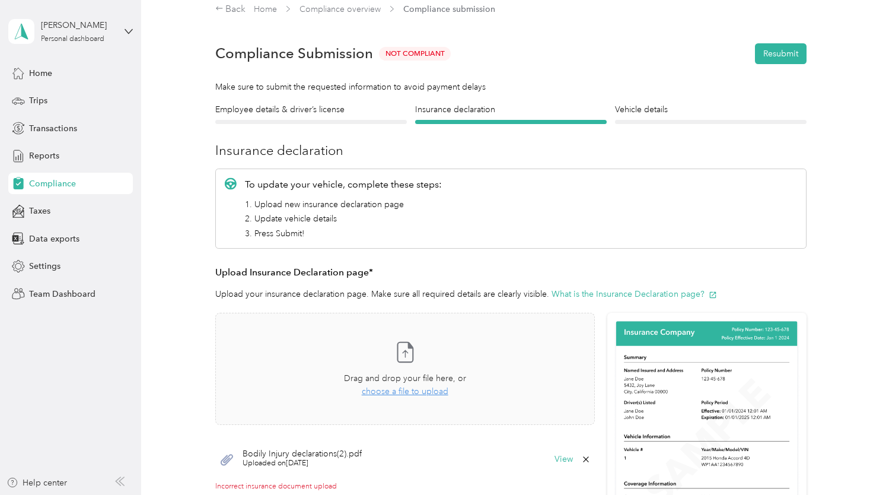
scroll to position [0, 0]
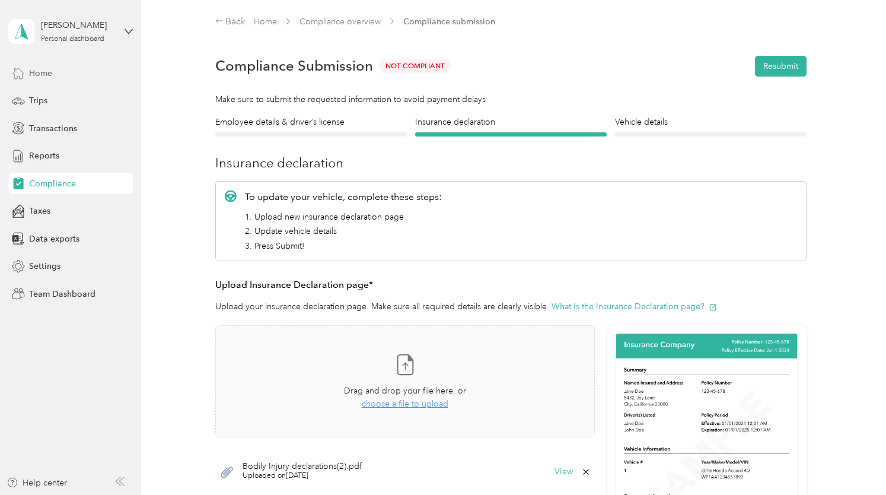
click at [33, 69] on span "Home" at bounding box center [40, 73] width 23 height 12
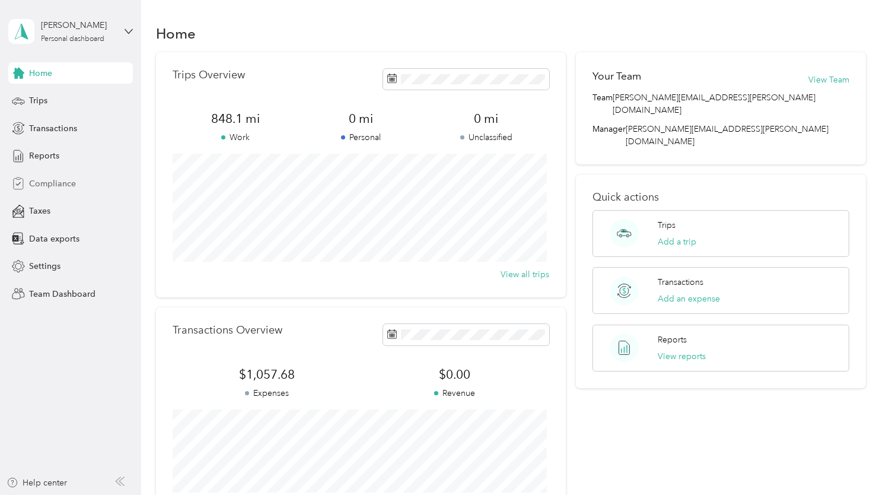
click at [57, 182] on span "Compliance" at bounding box center [52, 183] width 47 height 12
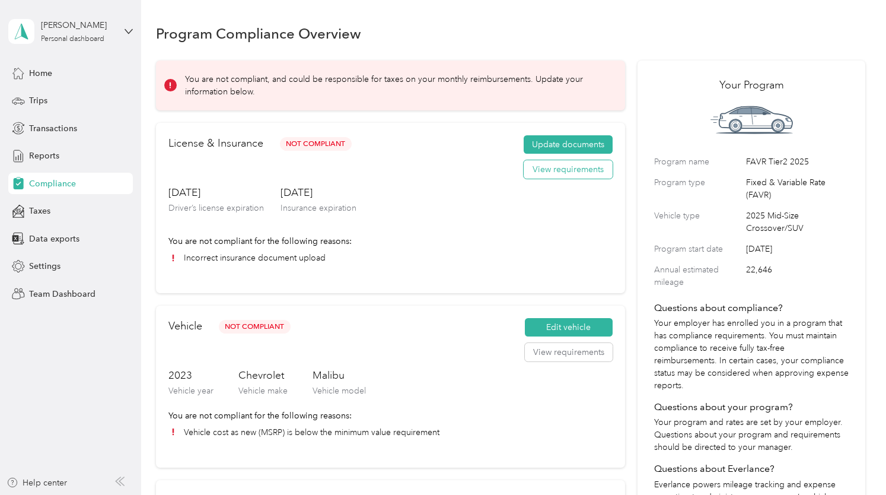
click at [551, 174] on button "View requirements" at bounding box center [568, 169] width 89 height 19
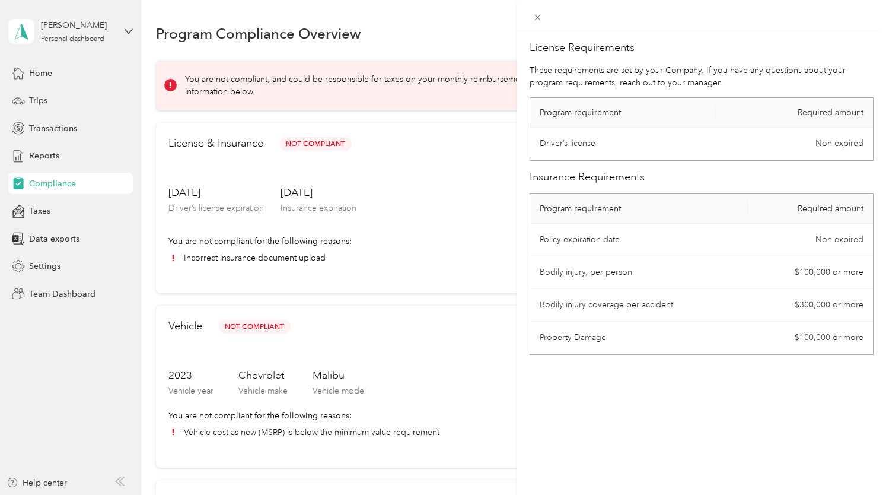
click at [466, 164] on div "License Requirements These requirements are set by your Company. If you have an…" at bounding box center [443, 247] width 886 height 495
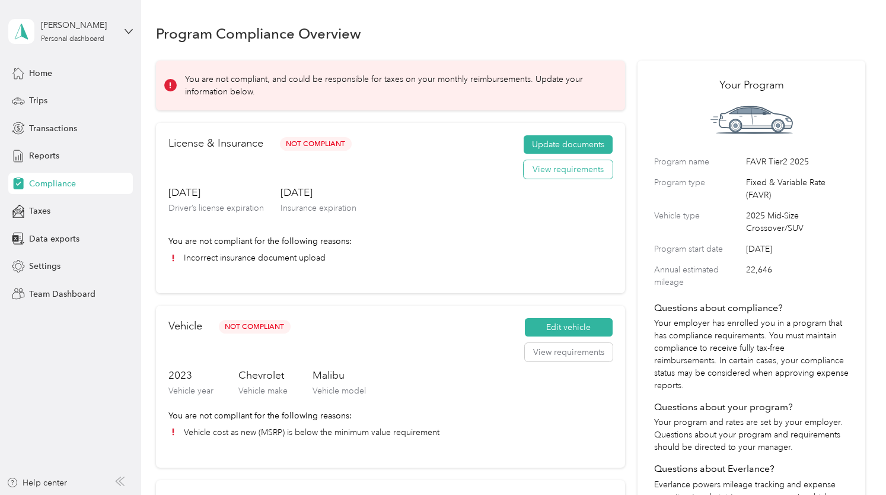
click at [555, 169] on button "View requirements" at bounding box center [568, 169] width 89 height 19
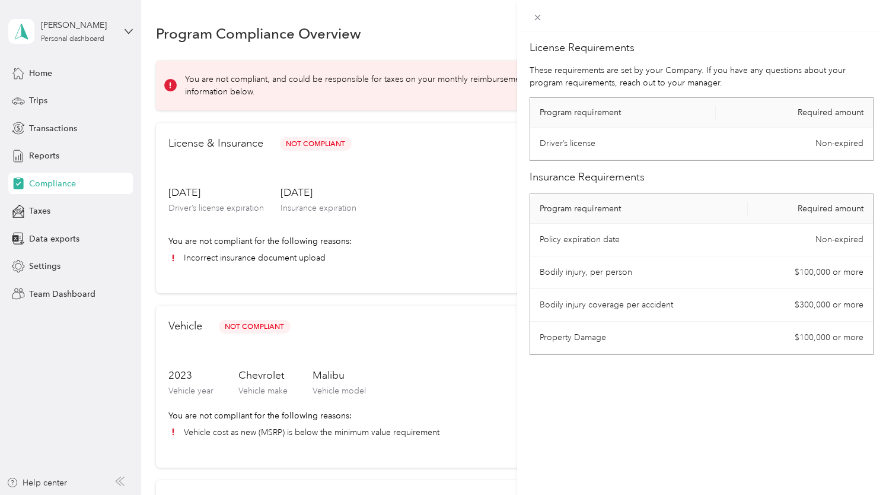
click at [429, 216] on div "License Requirements These requirements are set by your Company. If you have an…" at bounding box center [443, 247] width 886 height 495
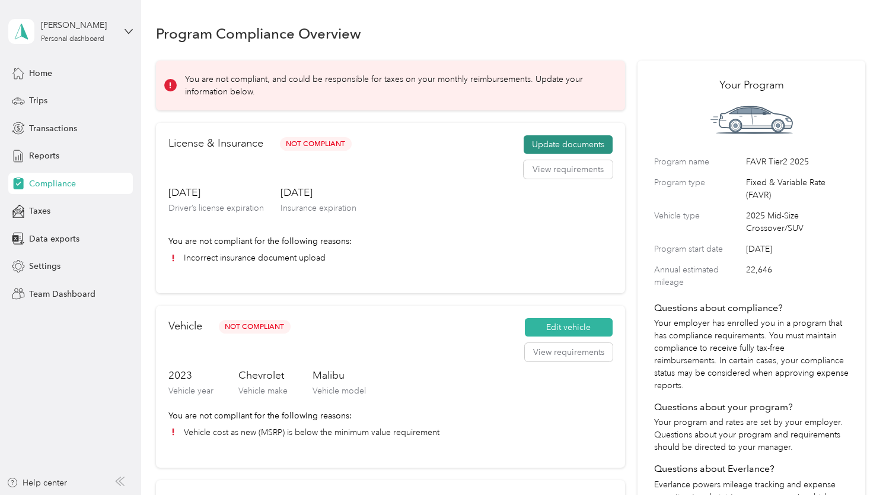
click at [544, 144] on button "Update documents" at bounding box center [568, 144] width 89 height 19
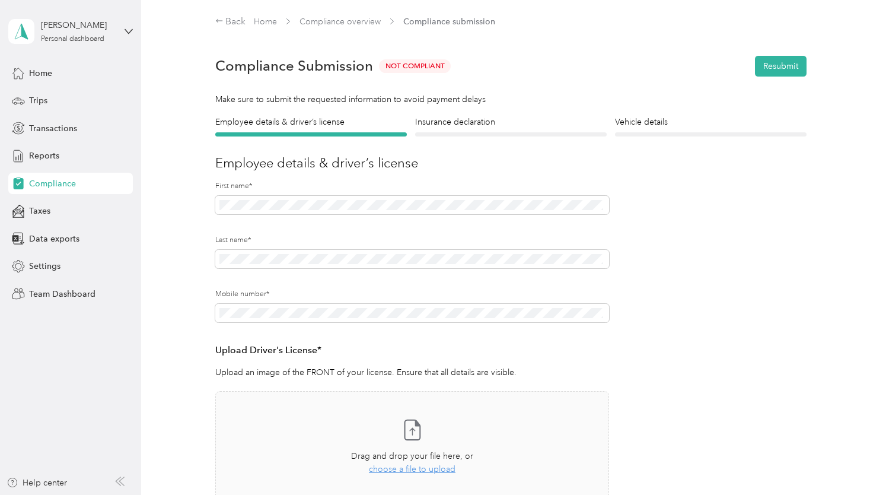
scroll to position [237, 0]
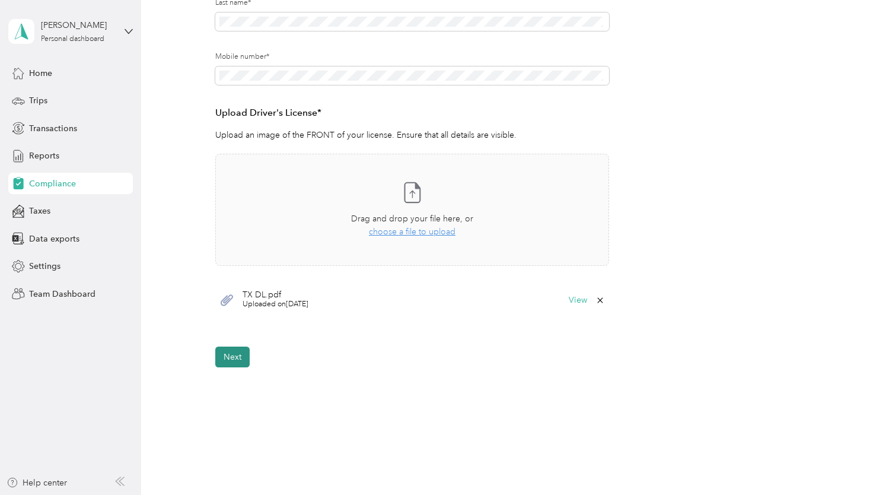
click at [234, 360] on button "Next" at bounding box center [232, 356] width 34 height 21
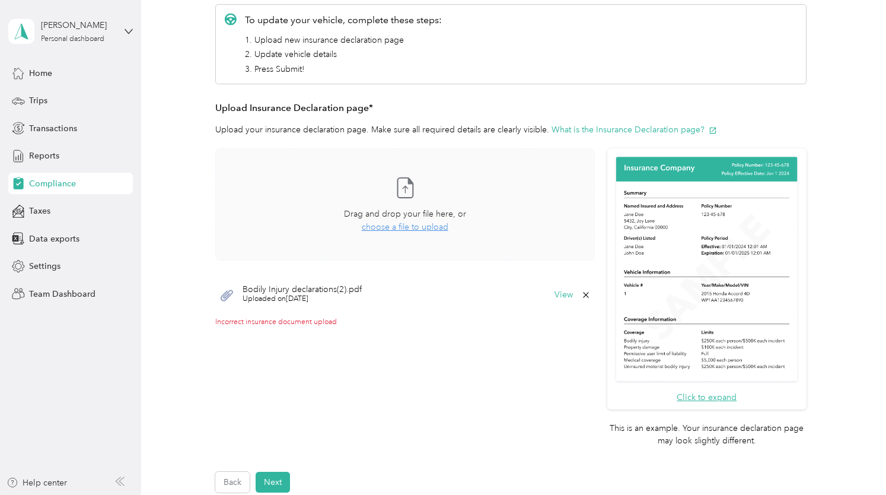
scroll to position [228, 0]
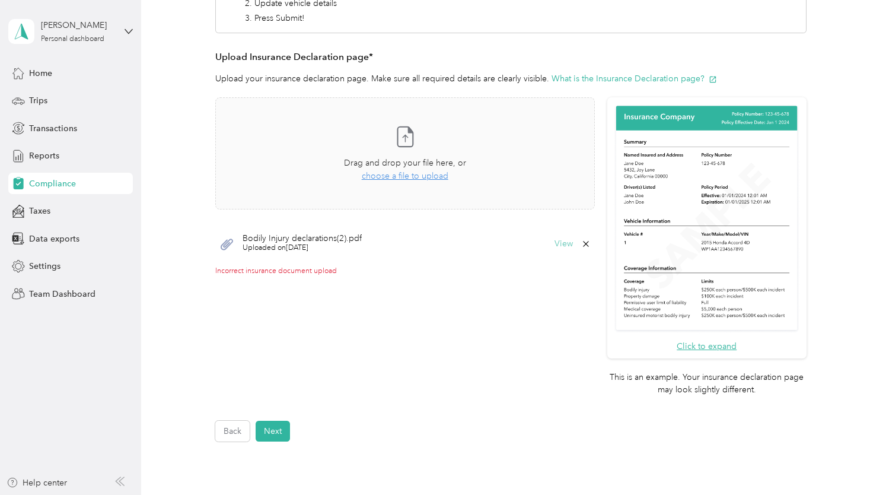
click at [559, 245] on button "View" at bounding box center [564, 244] width 18 height 8
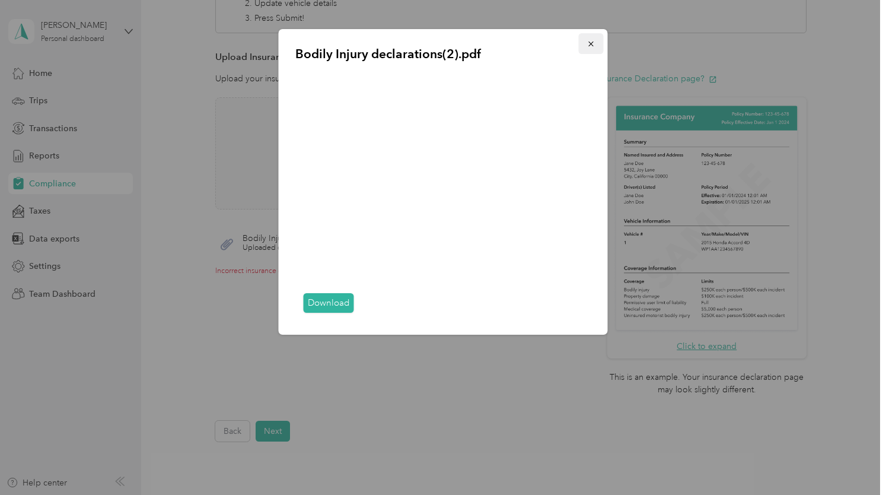
click at [590, 44] on icon "button" at bounding box center [591, 44] width 8 height 8
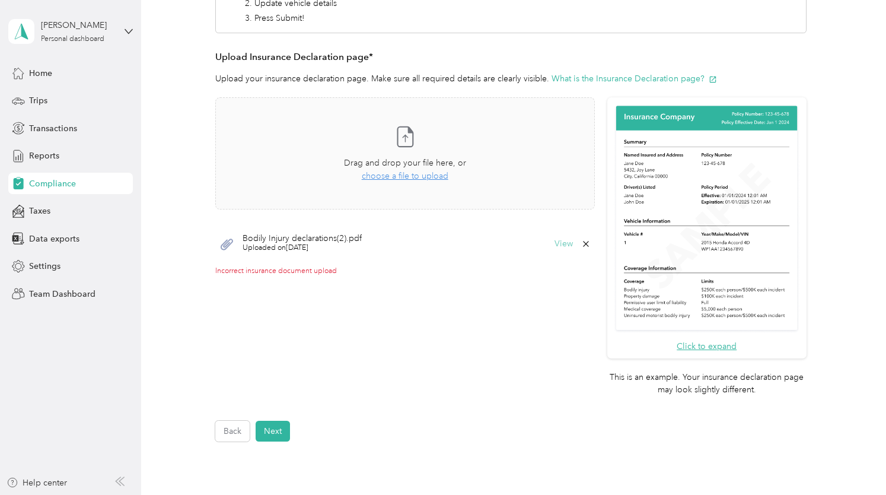
click at [563, 245] on button "View" at bounding box center [564, 244] width 18 height 8
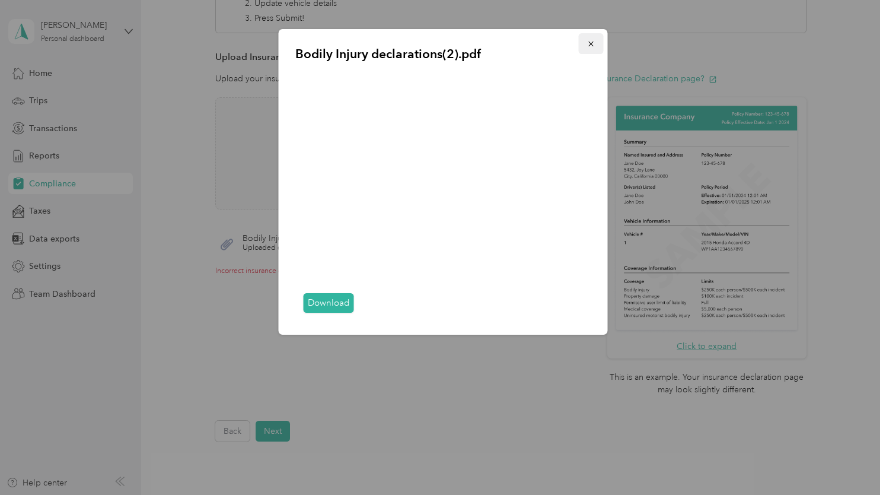
click at [593, 43] on icon "button" at bounding box center [590, 44] width 5 height 5
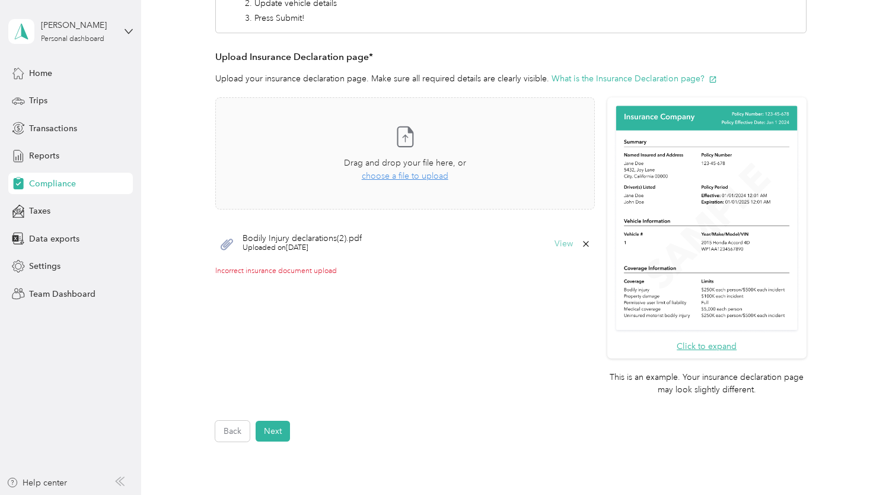
click at [568, 241] on button "View" at bounding box center [564, 244] width 18 height 8
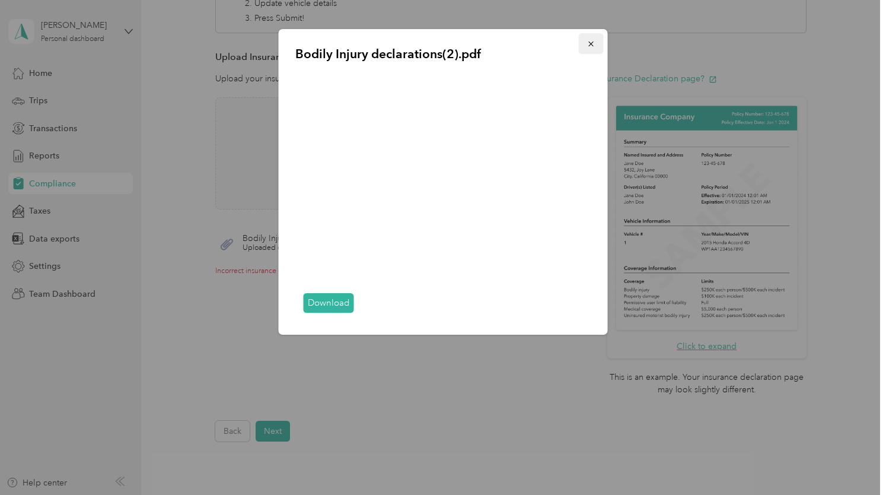
click at [587, 42] on icon "button" at bounding box center [591, 44] width 8 height 8
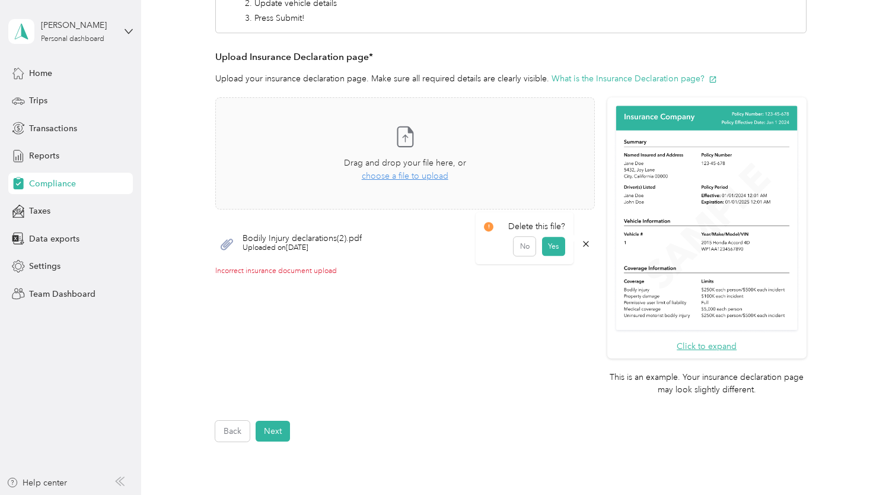
click at [582, 241] on icon at bounding box center [585, 243] width 9 height 9
click at [550, 251] on button "Yes" at bounding box center [553, 251] width 23 height 19
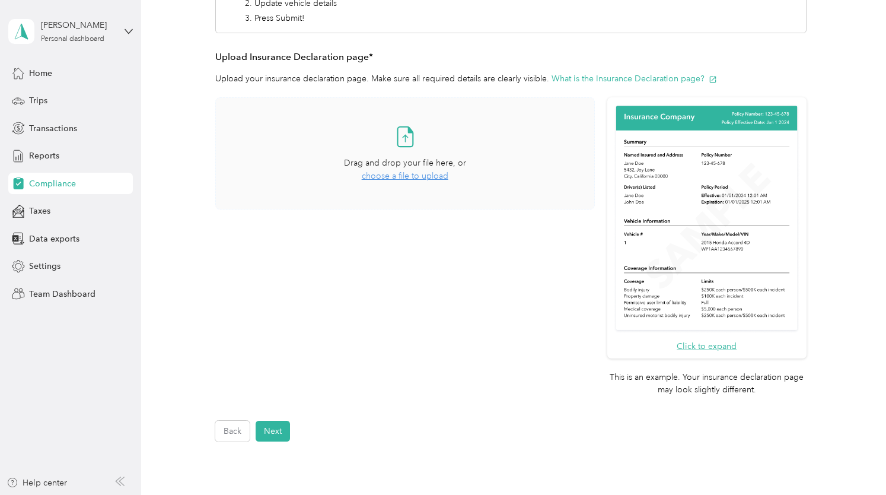
click at [406, 175] on span "choose a file to upload" at bounding box center [405, 176] width 87 height 10
click at [562, 246] on button "View" at bounding box center [564, 244] width 18 height 8
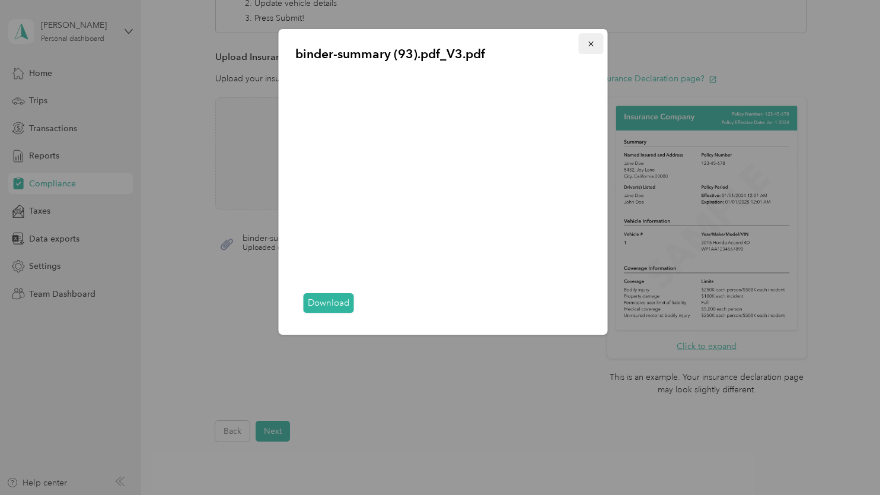
click at [593, 42] on icon "button" at bounding box center [591, 44] width 8 height 8
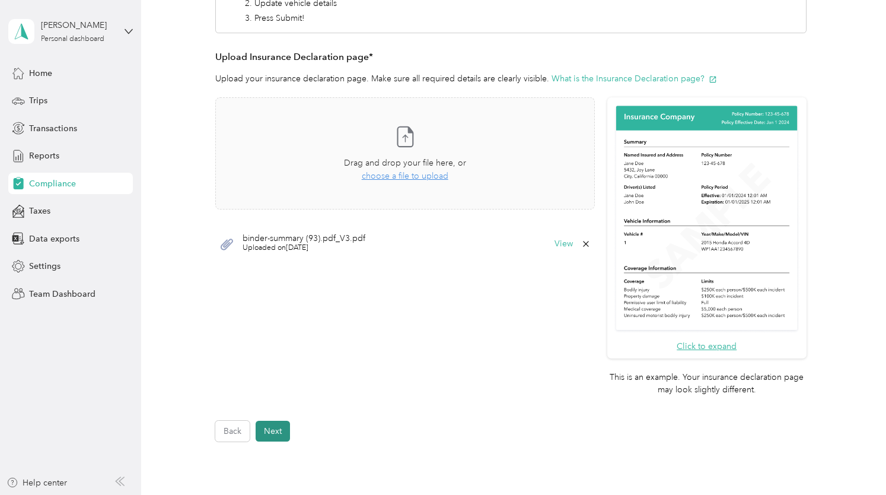
click at [274, 431] on button "Next" at bounding box center [273, 431] width 34 height 21
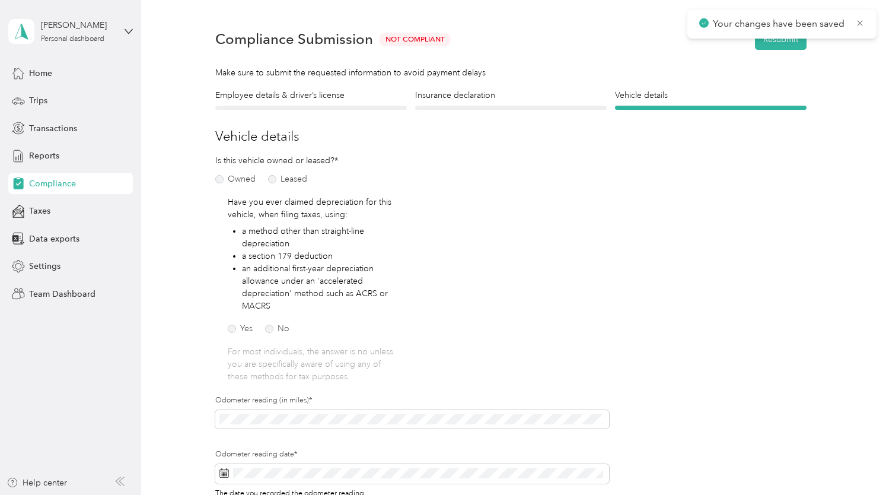
scroll to position [14, 0]
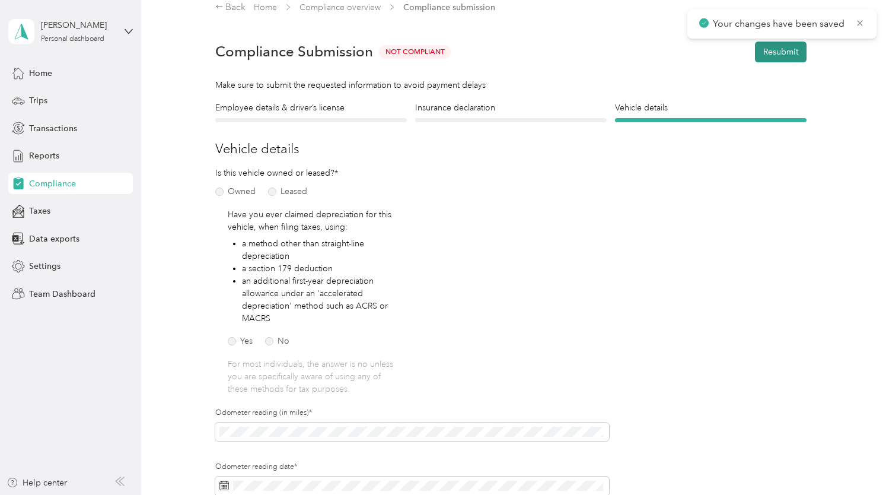
click at [785, 48] on button "Resubmit" at bounding box center [781, 52] width 52 height 21
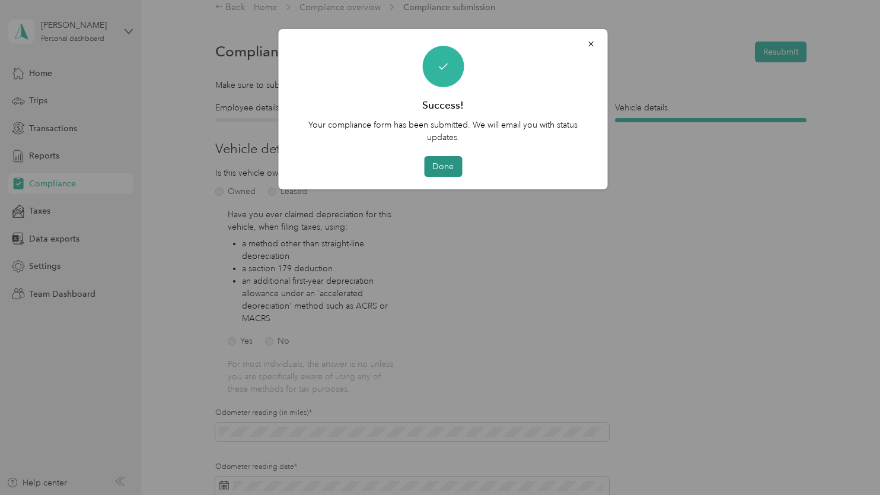
click at [448, 171] on button "Done" at bounding box center [443, 166] width 38 height 21
